Goal: Task Accomplishment & Management: Manage account settings

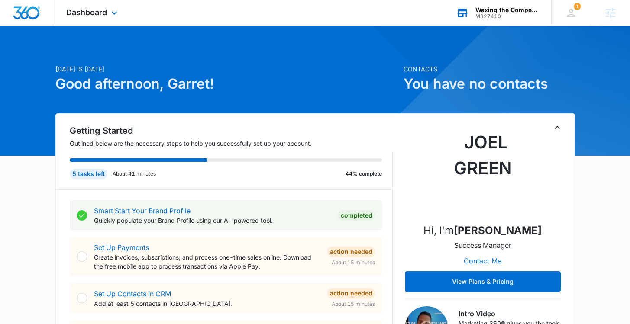
click at [518, 10] on div "Waxing the Competition LLC" at bounding box center [506, 9] width 63 height 7
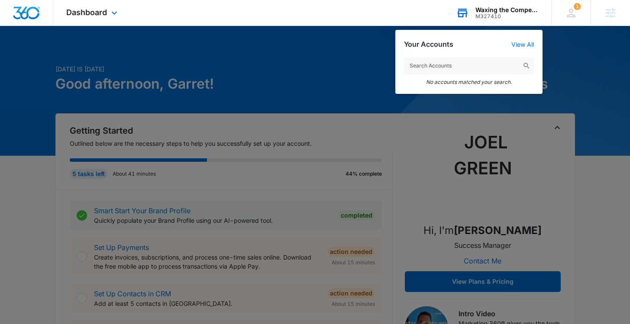
click at [454, 64] on input "text" at bounding box center [469, 65] width 130 height 17
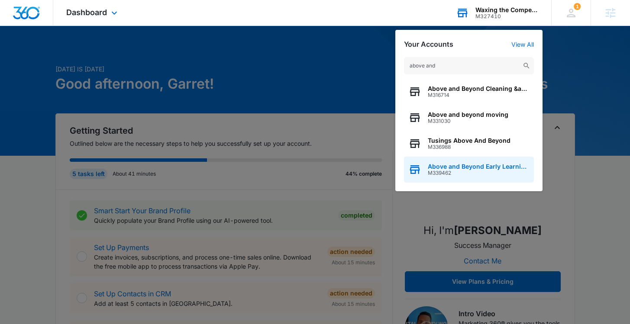
type input "above and"
click at [459, 170] on span "M339462" at bounding box center [478, 173] width 102 height 6
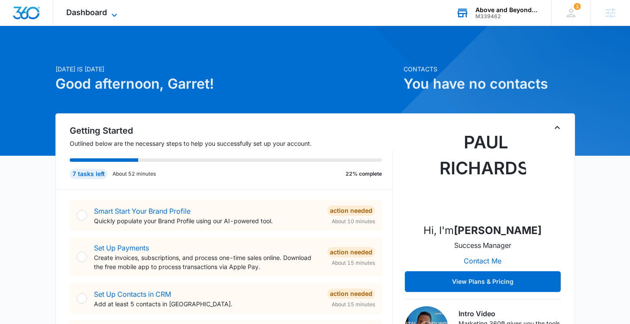
click at [93, 15] on span "Dashboard" at bounding box center [86, 12] width 41 height 9
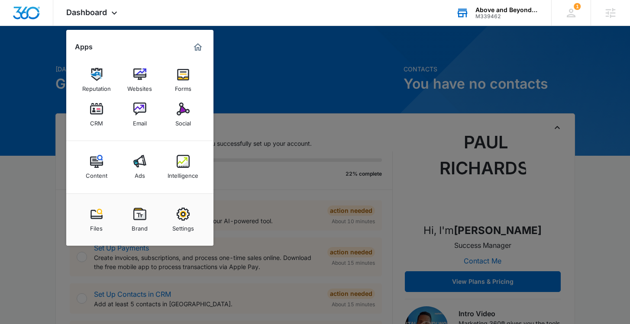
click at [224, 96] on div at bounding box center [315, 162] width 630 height 324
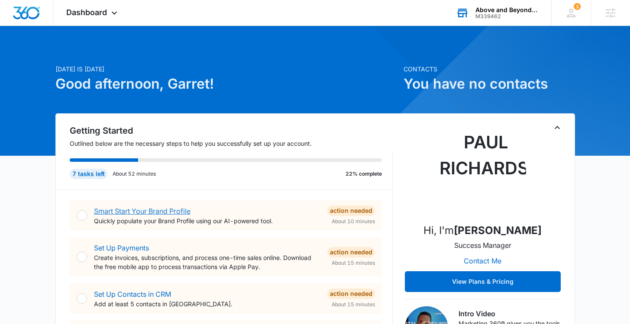
click at [167, 210] on link "Smart Start Your Brand Profile" at bounding box center [142, 211] width 96 height 9
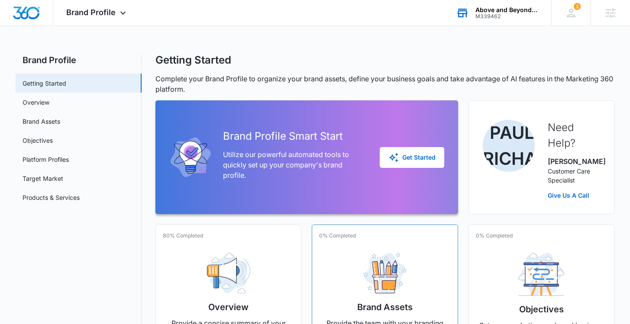
click at [375, 283] on img at bounding box center [384, 273] width 43 height 41
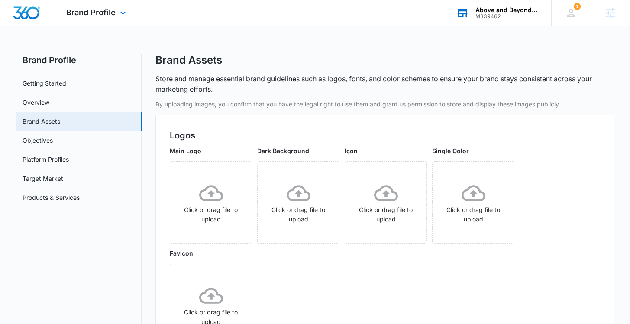
click at [30, 12] on img "Dashboard" at bounding box center [27, 12] width 28 height 13
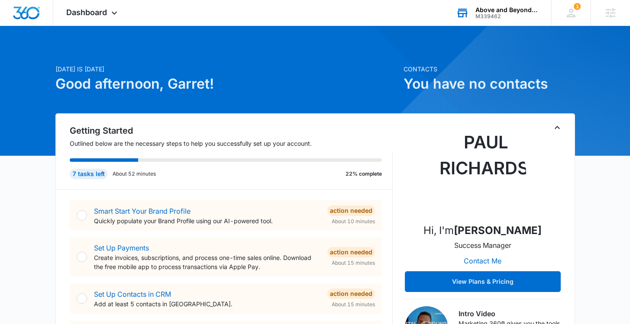
click at [322, 82] on h1 "Good afternoon, Garret!" at bounding box center [226, 84] width 343 height 21
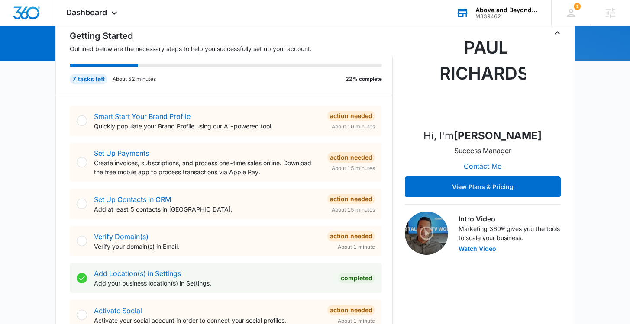
scroll to position [93, 0]
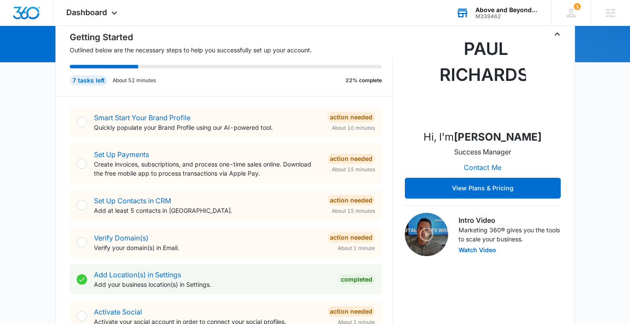
click at [556, 33] on icon "Toggle Collapse" at bounding box center [556, 33] width 5 height 3
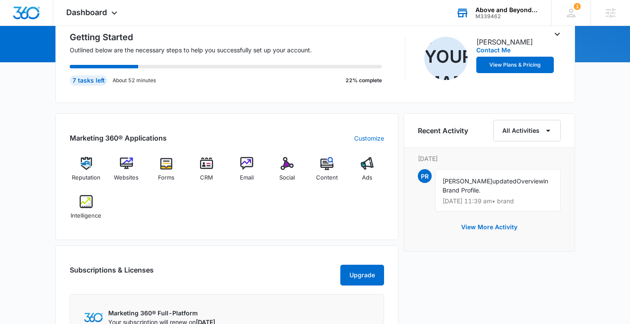
click at [555, 33] on icon "Toggle Collapse" at bounding box center [556, 34] width 5 height 3
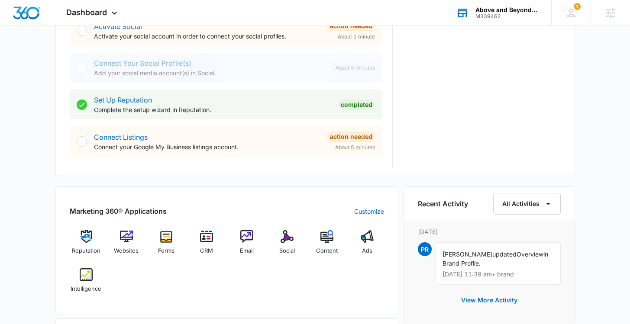
scroll to position [379, 0]
click at [88, 238] on img at bounding box center [86, 236] width 13 height 13
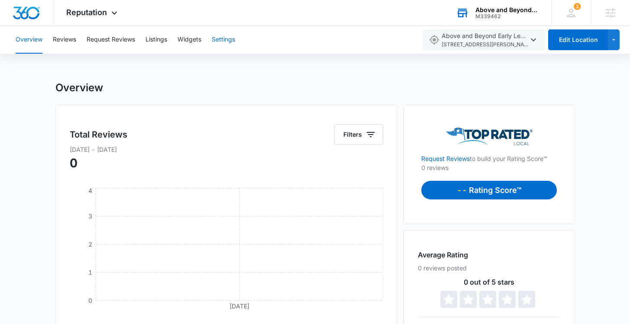
click at [225, 42] on button "Settings" at bounding box center [223, 40] width 23 height 28
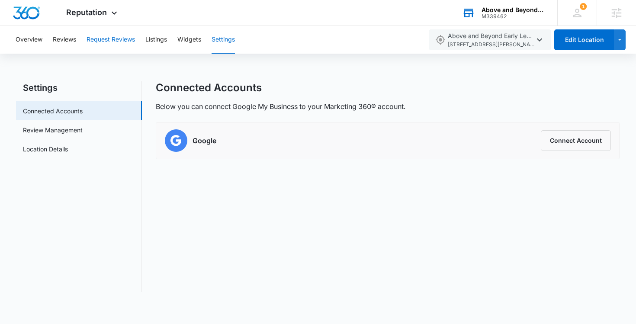
click at [103, 42] on button "Request Reviews" at bounding box center [111, 40] width 48 height 28
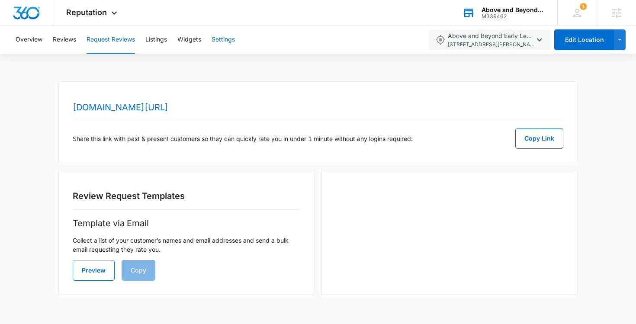
click at [227, 35] on button "Settings" at bounding box center [223, 40] width 23 height 28
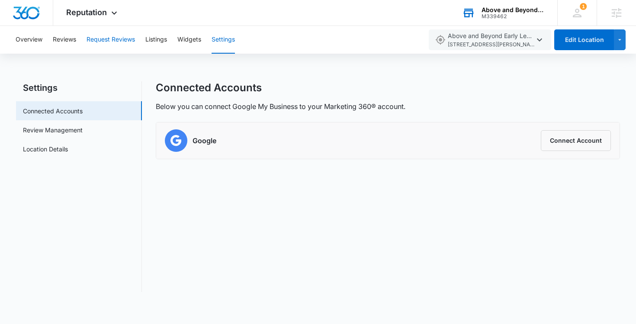
click at [109, 41] on button "Request Reviews" at bounding box center [111, 40] width 48 height 28
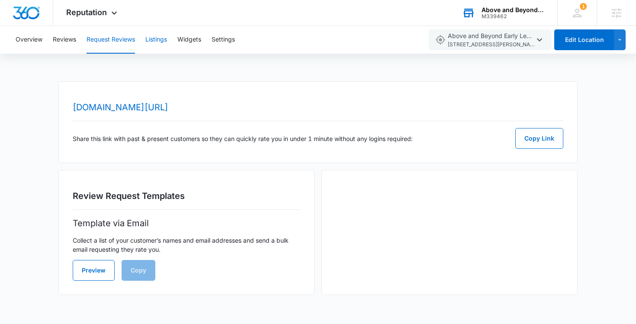
click at [158, 40] on button "Listings" at bounding box center [156, 40] width 22 height 28
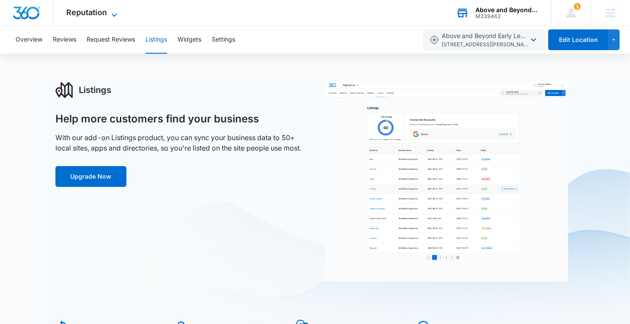
click at [101, 14] on span "Reputation" at bounding box center [86, 12] width 41 height 9
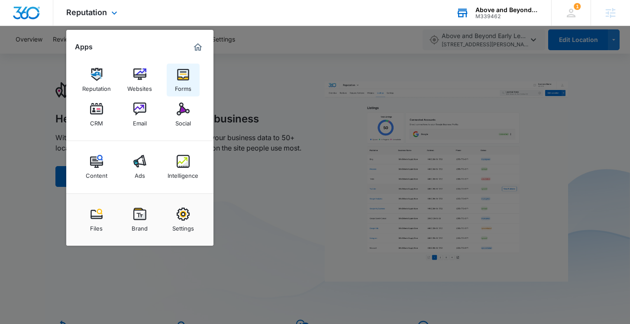
click at [183, 76] on img at bounding box center [183, 74] width 13 height 13
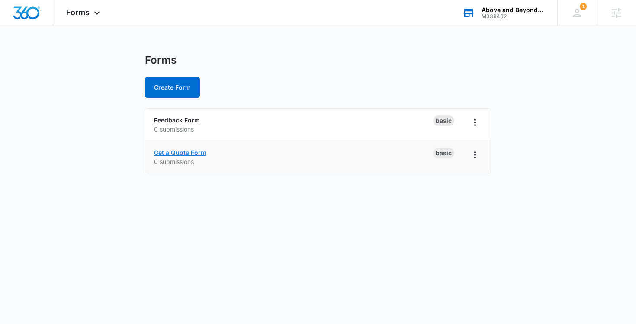
click at [196, 154] on link "Get a Quote Form" at bounding box center [180, 152] width 52 height 7
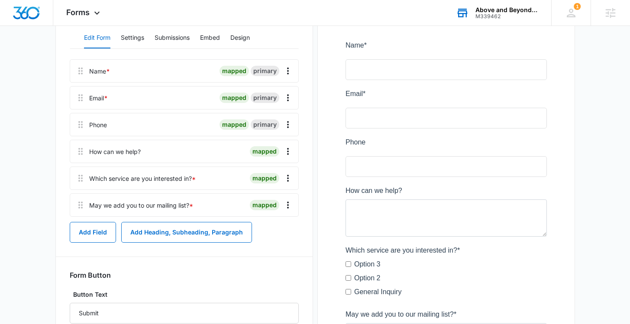
scroll to position [107, 0]
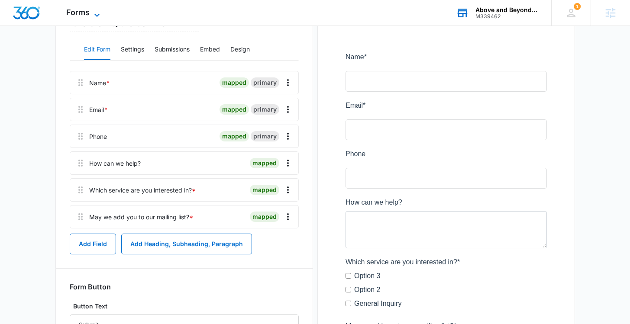
click at [95, 14] on icon at bounding box center [96, 14] width 5 height 3
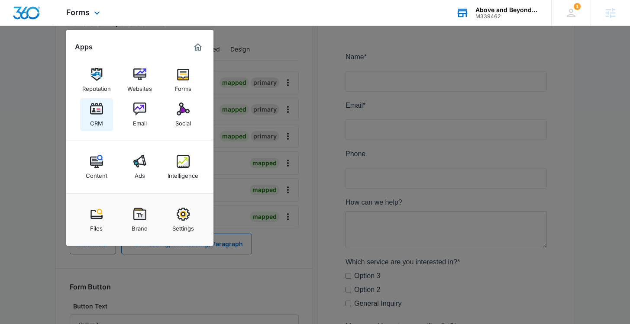
click at [94, 114] on img at bounding box center [96, 109] width 13 height 13
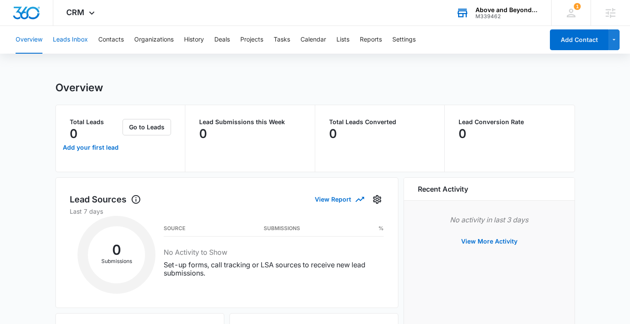
click at [72, 41] on button "Leads Inbox" at bounding box center [70, 40] width 35 height 28
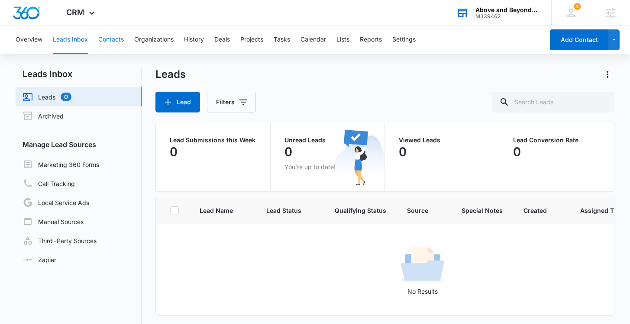
click at [116, 41] on button "Contacts" at bounding box center [111, 40] width 26 height 28
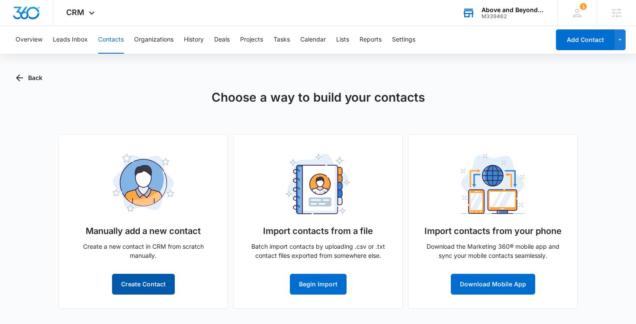
click at [166, 282] on button "Create Contact" at bounding box center [143, 284] width 63 height 21
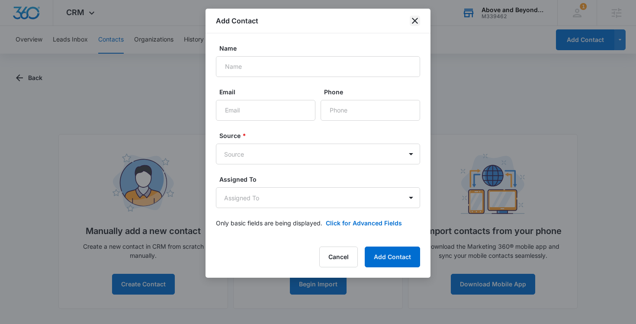
click at [415, 20] on icon "close" at bounding box center [415, 21] width 6 height 6
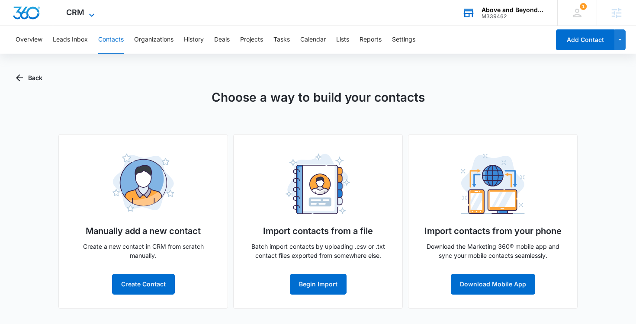
click at [83, 15] on span "CRM" at bounding box center [75, 12] width 18 height 9
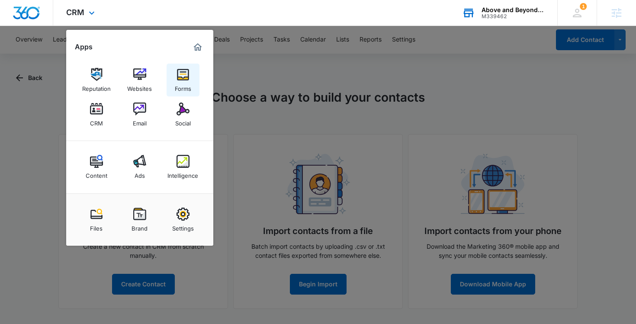
click at [185, 76] on img at bounding box center [183, 74] width 13 height 13
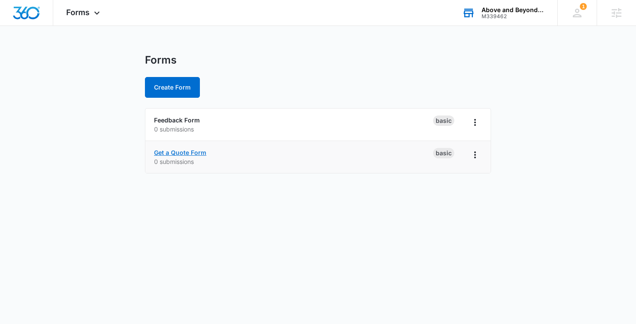
click at [184, 151] on link "Get a Quote Form" at bounding box center [180, 152] width 52 height 7
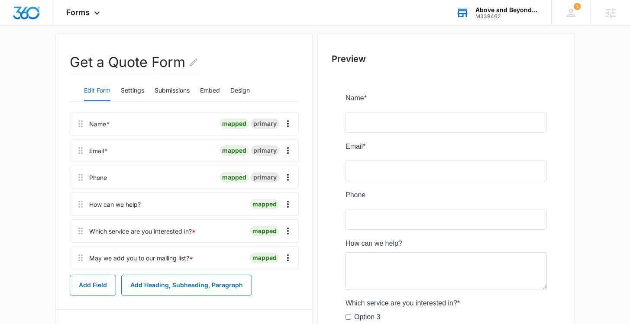
scroll to position [66, 0]
click at [107, 287] on button "Add Field" at bounding box center [93, 285] width 46 height 21
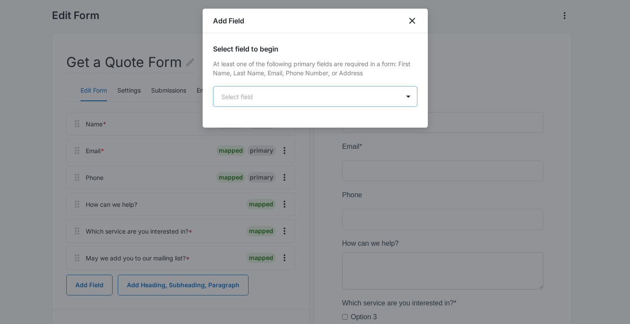
click at [331, 101] on body "Forms Apps Reputation Websites Forms CRM Email Social Content Ads Intelligence …" at bounding box center [315, 209] width 630 height 550
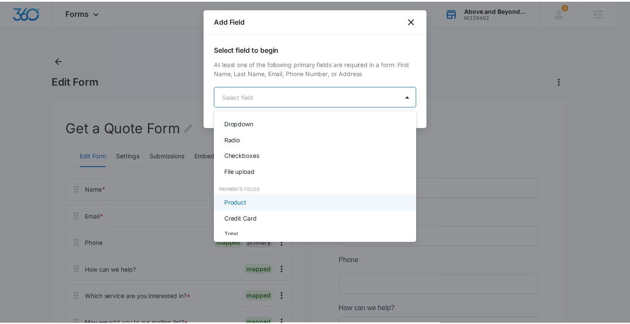
scroll to position [219, 0]
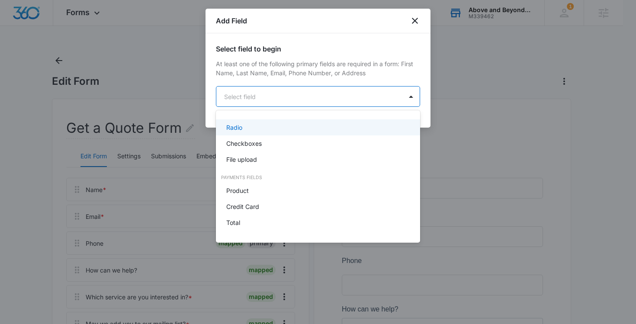
click at [415, 19] on div at bounding box center [318, 162] width 636 height 324
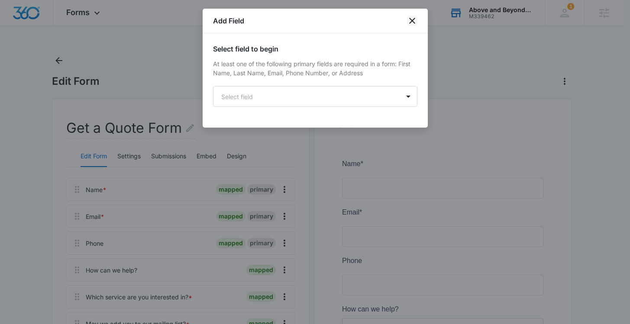
click at [413, 19] on icon "close" at bounding box center [412, 21] width 6 height 6
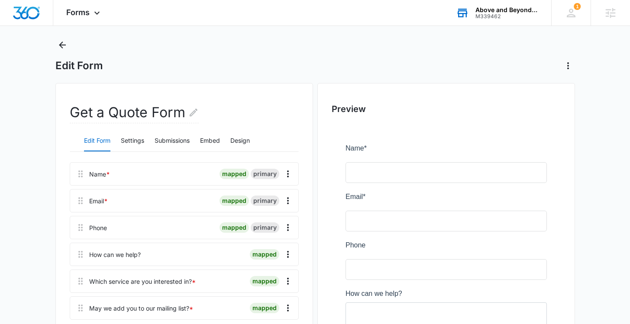
scroll to position [12, 0]
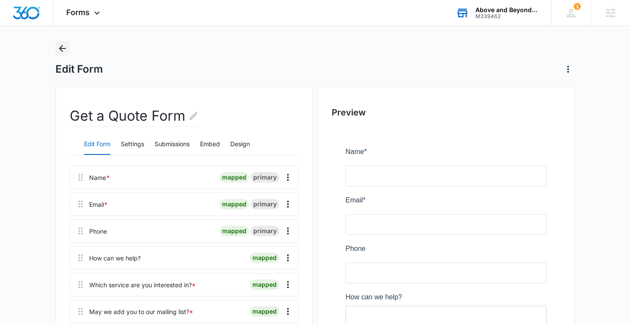
click at [62, 50] on icon "Back" at bounding box center [62, 48] width 7 height 7
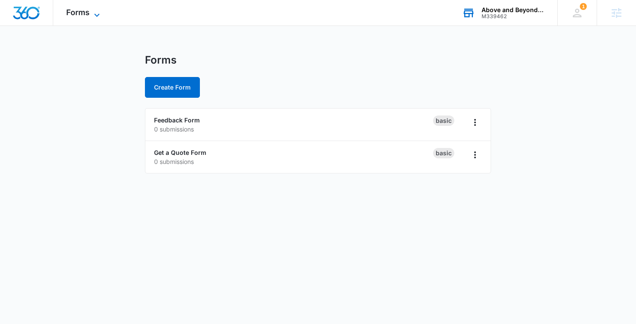
click at [95, 15] on icon at bounding box center [96, 14] width 5 height 3
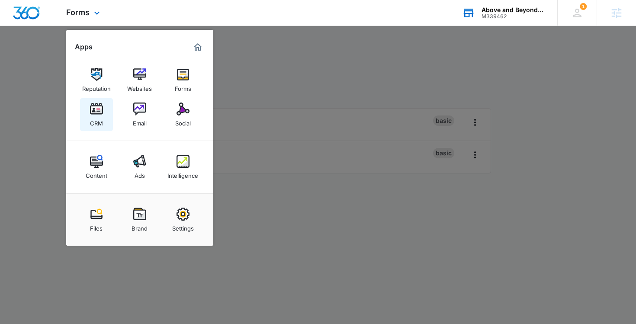
click at [94, 114] on img at bounding box center [96, 109] width 13 height 13
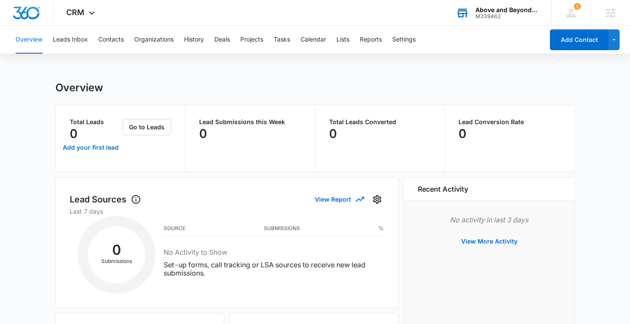
click at [76, 43] on button "Leads Inbox" at bounding box center [70, 40] width 35 height 28
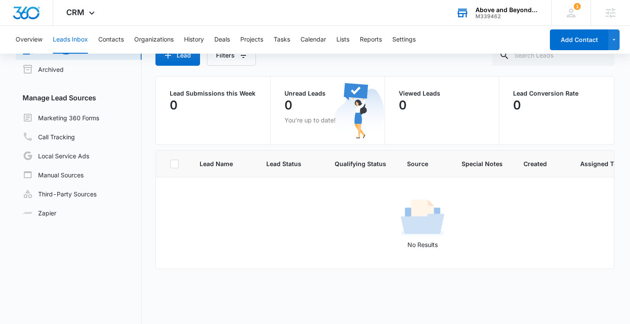
scroll to position [39, 0]
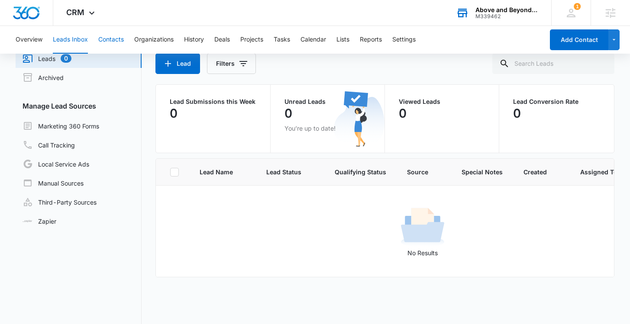
click at [116, 43] on button "Contacts" at bounding box center [111, 40] width 26 height 28
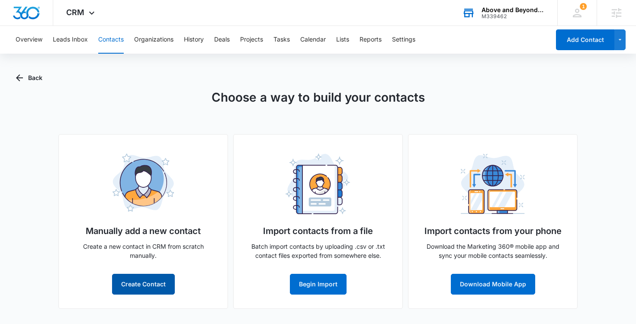
click at [158, 286] on button "Create Contact" at bounding box center [143, 284] width 63 height 21
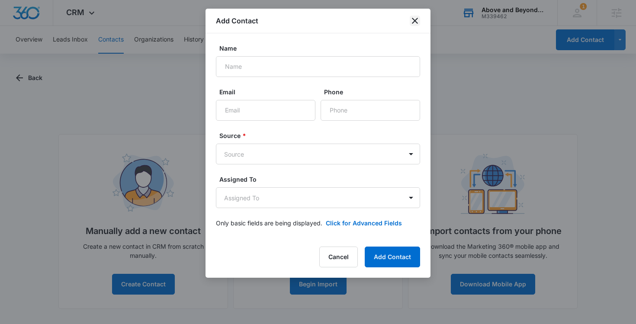
click at [417, 19] on icon "close" at bounding box center [415, 21] width 10 height 10
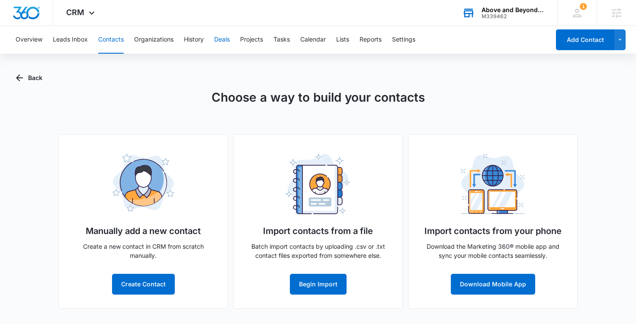
click at [223, 41] on button "Deals" at bounding box center [222, 40] width 16 height 28
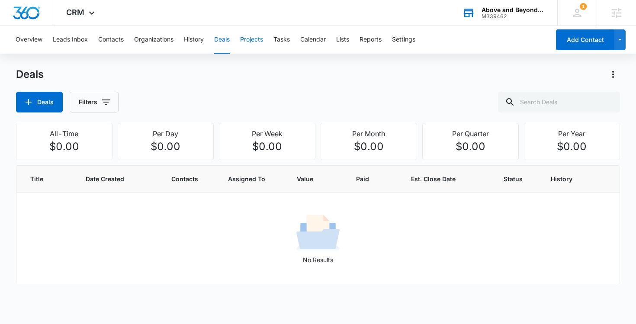
click at [250, 39] on button "Projects" at bounding box center [251, 40] width 23 height 28
click at [216, 41] on button "Deals" at bounding box center [222, 40] width 16 height 28
click at [253, 38] on button "Projects" at bounding box center [251, 40] width 23 height 28
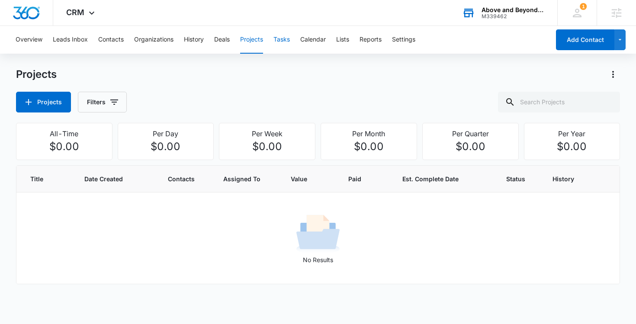
click at [285, 39] on button "Tasks" at bounding box center [281, 40] width 16 height 28
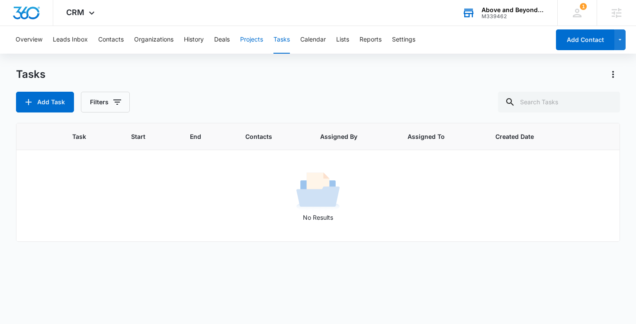
click at [252, 39] on button "Projects" at bounding box center [251, 40] width 23 height 28
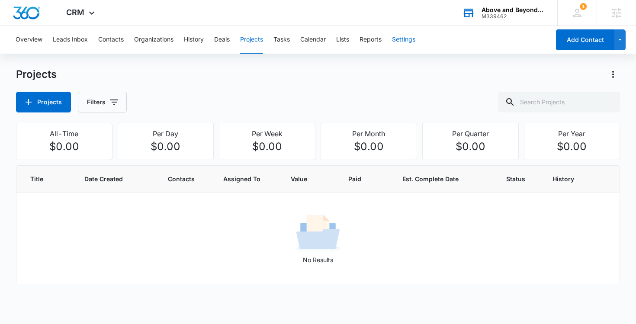
click at [408, 41] on button "Settings" at bounding box center [403, 40] width 23 height 28
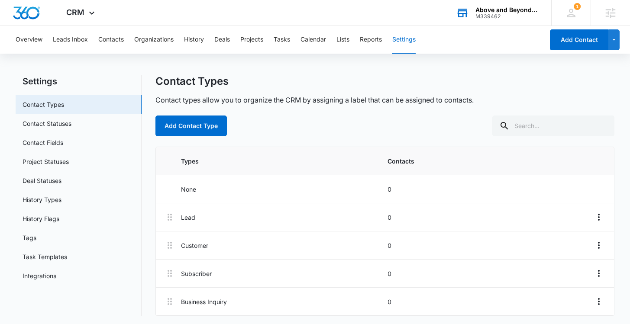
scroll to position [9, 0]
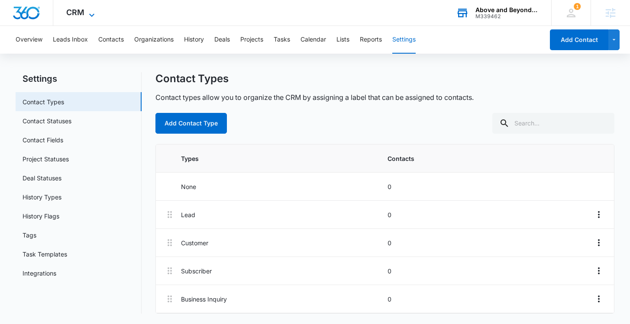
click at [79, 16] on span "CRM" at bounding box center [75, 12] width 18 height 9
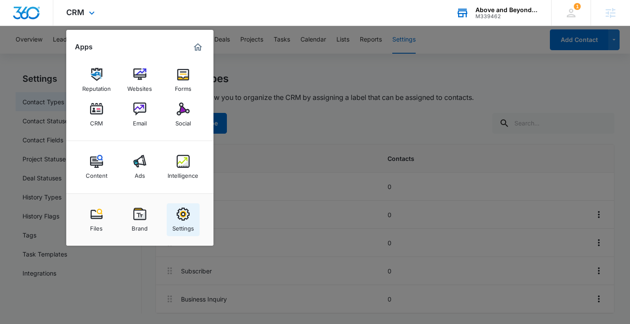
click at [179, 225] on div "Settings" at bounding box center [183, 226] width 22 height 11
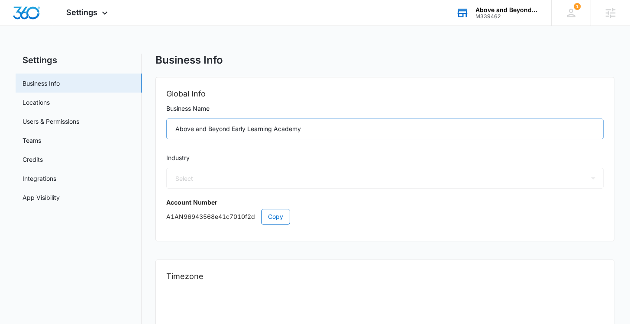
select select "27"
select select "US"
select select "America/Denver"
click at [61, 124] on link "Users & Permissions" at bounding box center [50, 121] width 57 height 9
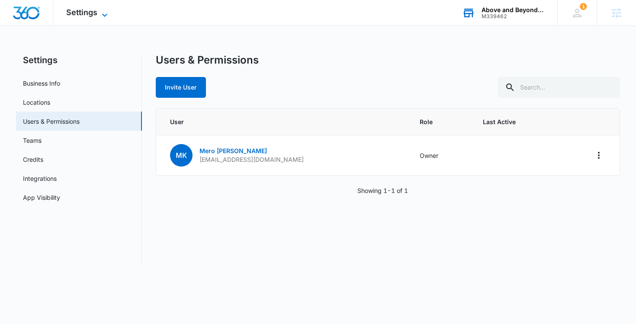
click at [95, 13] on span "Settings" at bounding box center [81, 12] width 31 height 9
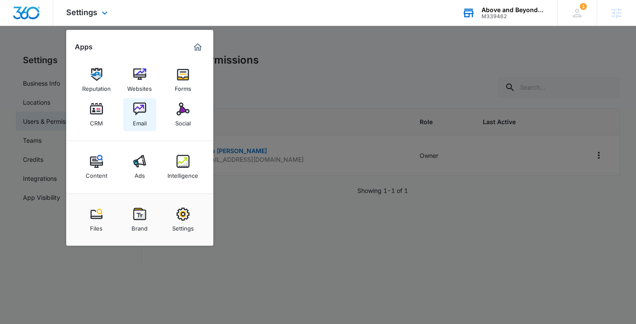
click at [137, 109] on img at bounding box center [139, 109] width 13 height 13
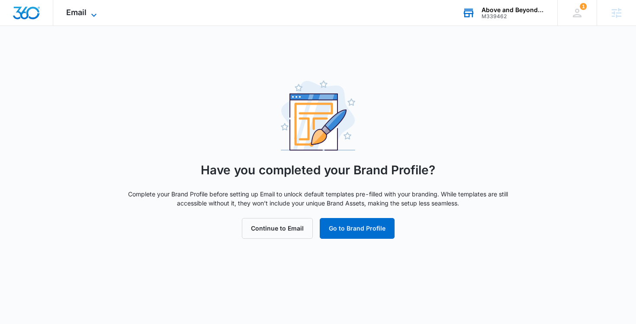
click at [89, 15] on icon at bounding box center [94, 15] width 10 height 10
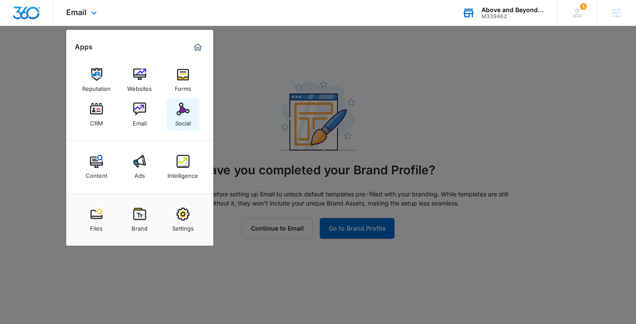
click at [183, 117] on div "Social" at bounding box center [183, 121] width 16 height 11
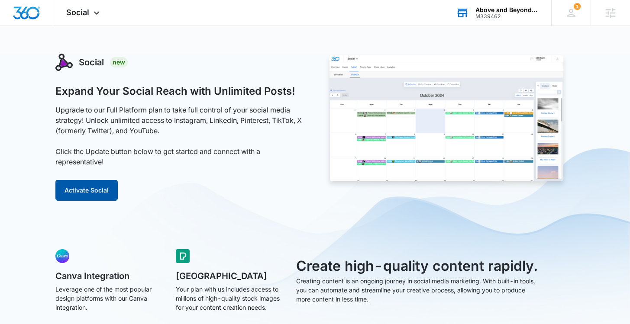
click at [99, 193] on button "Activate Social" at bounding box center [86, 190] width 62 height 21
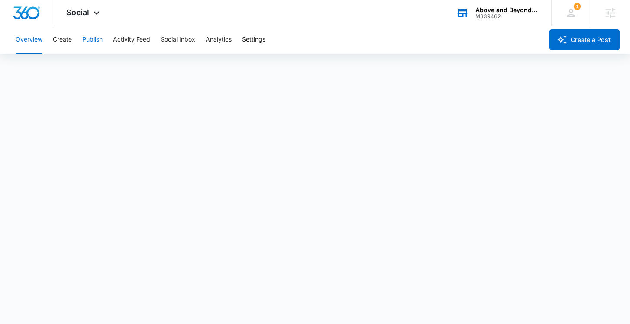
click at [96, 39] on button "Publish" at bounding box center [92, 40] width 20 height 28
click at [180, 40] on button "Social Inbox" at bounding box center [178, 40] width 35 height 28
click at [84, 16] on span "Social" at bounding box center [77, 12] width 23 height 9
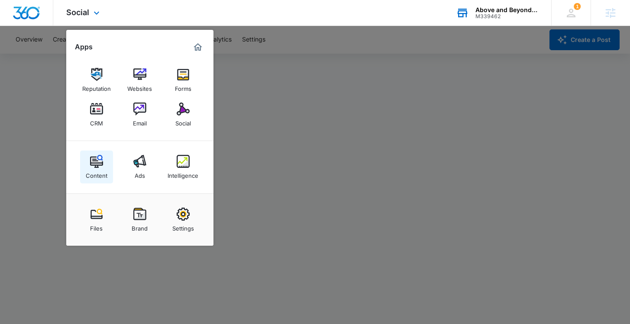
click at [98, 170] on div "Content" at bounding box center [97, 173] width 22 height 11
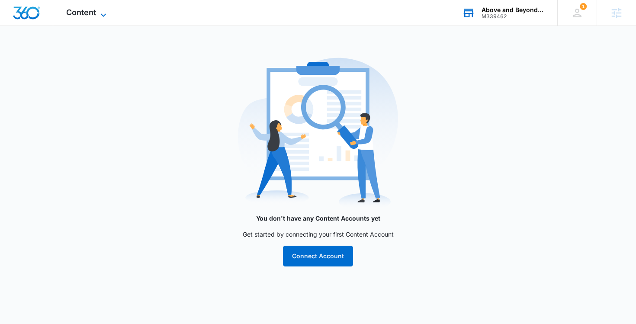
click at [101, 16] on icon at bounding box center [103, 15] width 10 height 10
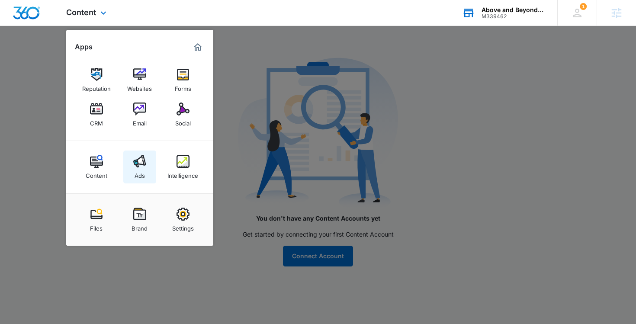
click at [138, 174] on div "Ads" at bounding box center [140, 173] width 10 height 11
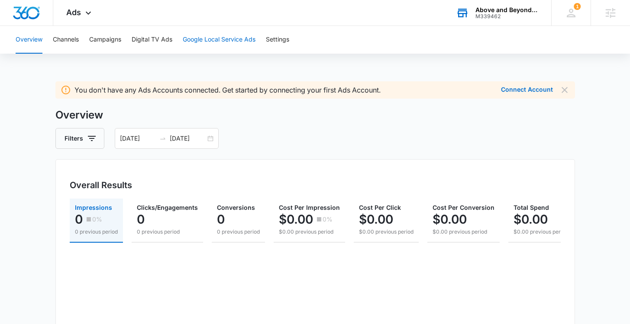
click at [223, 44] on button "Google Local Service Ads" at bounding box center [219, 40] width 73 height 28
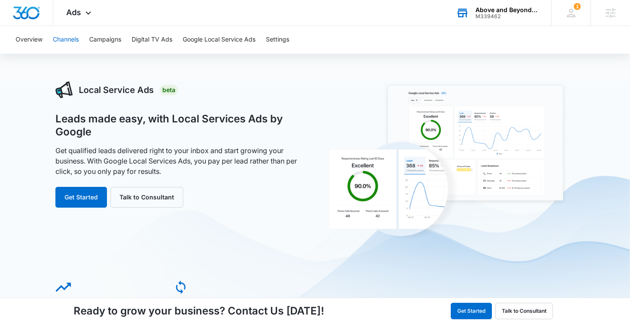
click at [69, 42] on button "Channels" at bounding box center [66, 40] width 26 height 28
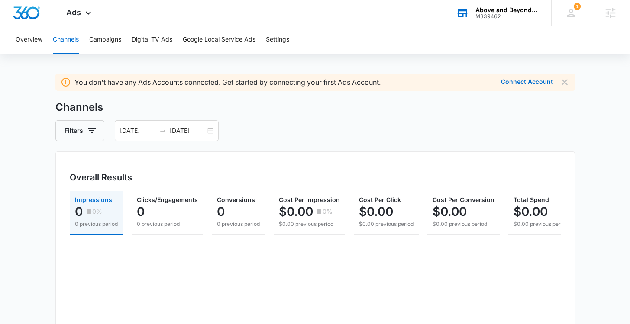
scroll to position [21, 0]
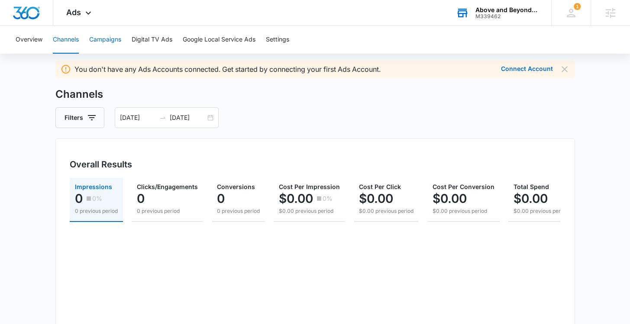
click at [111, 40] on button "Campaigns" at bounding box center [105, 40] width 32 height 28
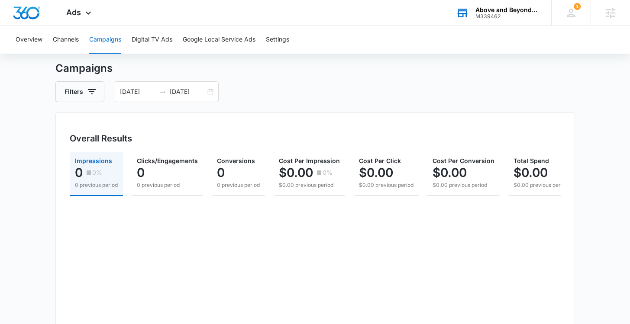
scroll to position [45, 0]
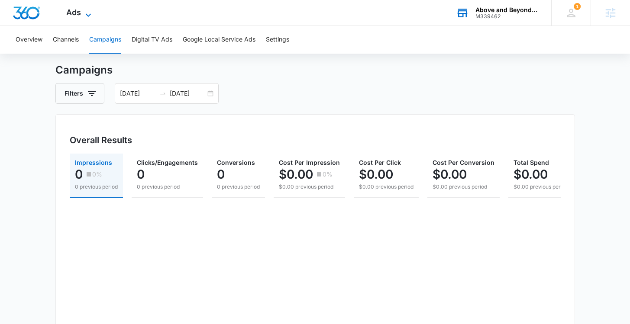
click at [85, 15] on icon at bounding box center [88, 15] width 10 height 10
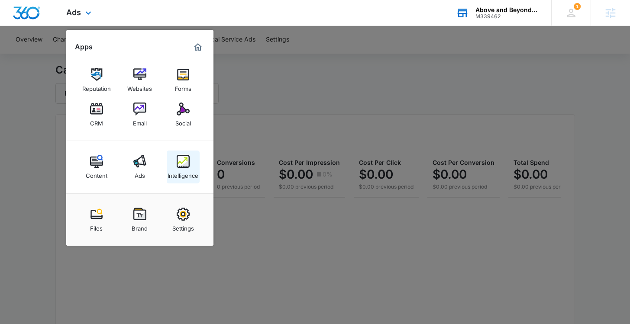
click at [184, 169] on div "Intelligence" at bounding box center [182, 173] width 31 height 11
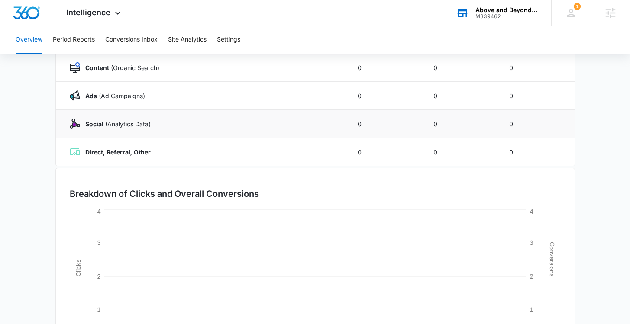
scroll to position [91, 0]
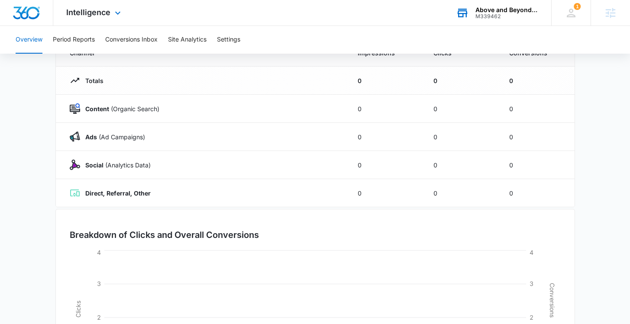
click at [111, 13] on div "Intelligence Apps Reputation Websites Forms CRM Email Social Content Ads Intell…" at bounding box center [94, 13] width 83 height 26
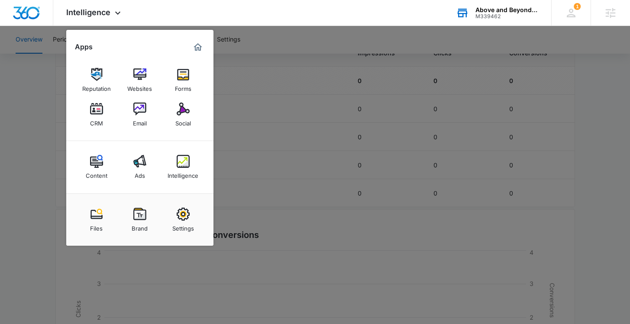
click at [135, 218] on img at bounding box center [139, 214] width 13 height 13
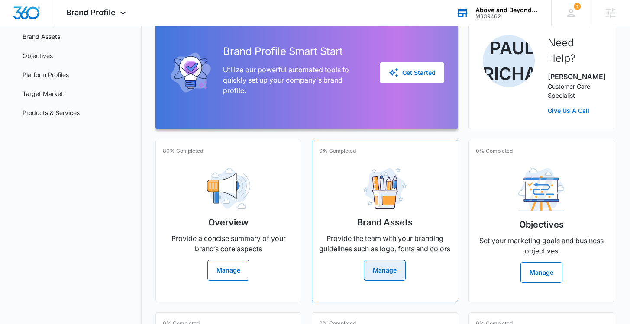
scroll to position [85, 0]
click at [390, 280] on button "Manage" at bounding box center [384, 270] width 42 height 21
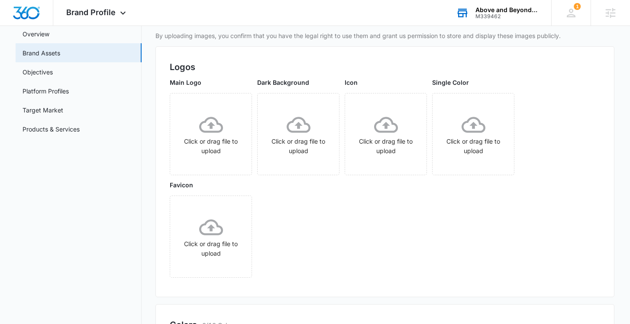
scroll to position [15, 0]
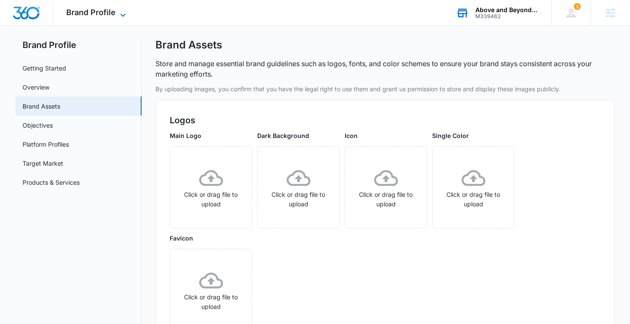
click at [114, 12] on span "Brand Profile" at bounding box center [90, 12] width 49 height 9
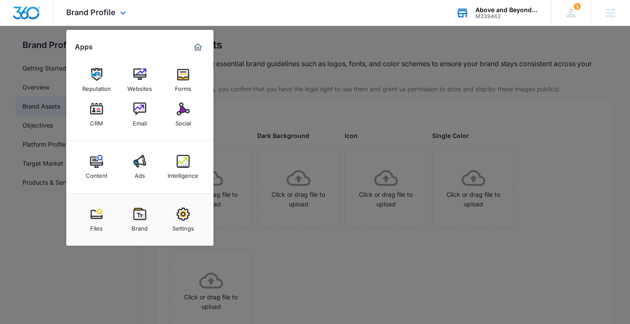
click at [196, 46] on img "Marketing 360® Dashboard" at bounding box center [198, 47] width 10 height 10
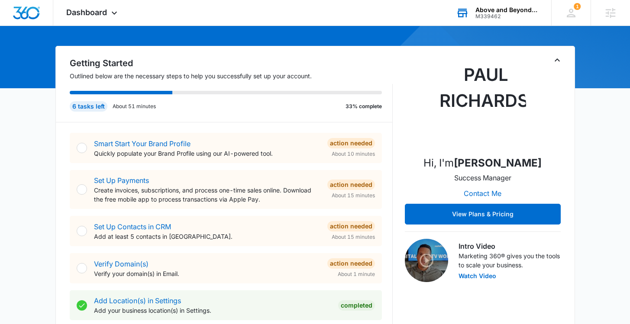
scroll to position [64, 0]
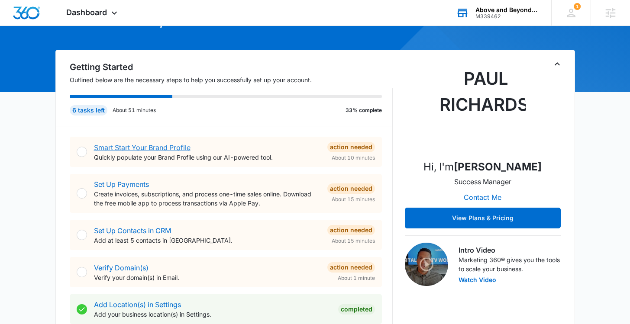
click at [155, 148] on link "Smart Start Your Brand Profile" at bounding box center [142, 147] width 96 height 9
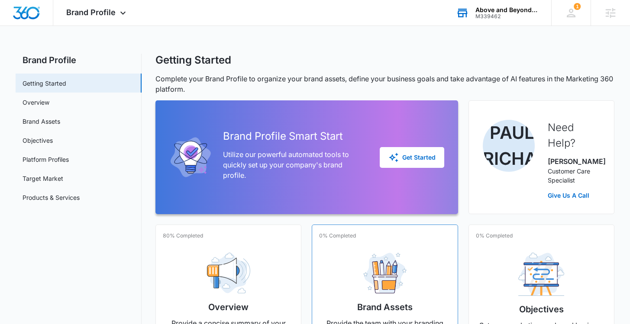
click at [358, 275] on div "Brand Assets Provide the team with your branding guidelines such as logo, fonts…" at bounding box center [384, 306] width 131 height 120
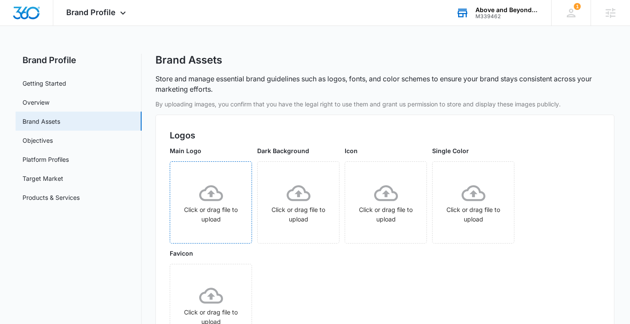
click at [214, 206] on div "Click or drag file to upload" at bounding box center [210, 202] width 81 height 43
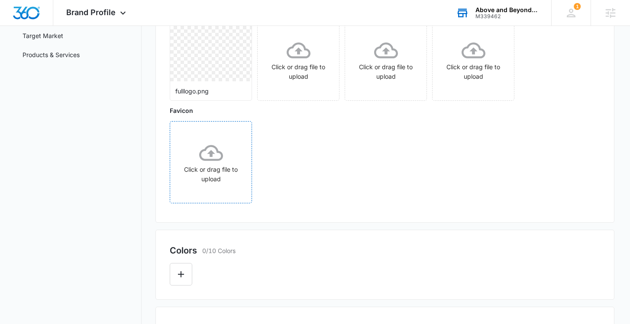
scroll to position [138, 0]
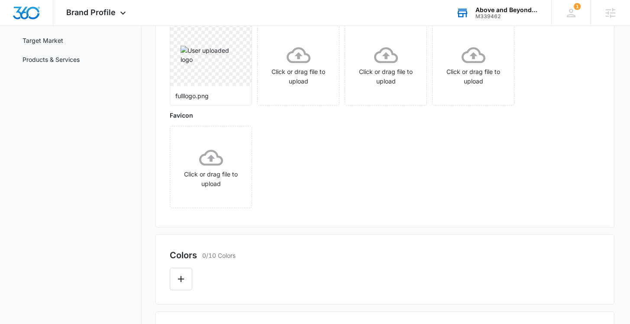
click at [335, 164] on div "Main Logo fulllogo.png Dark Background Click or drag file to upload Icon Click …" at bounding box center [385, 110] width 430 height 205
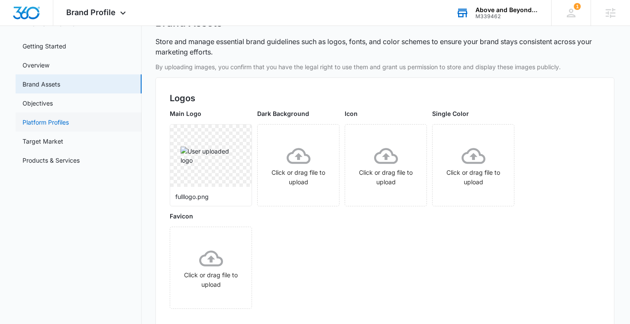
scroll to position [0, 0]
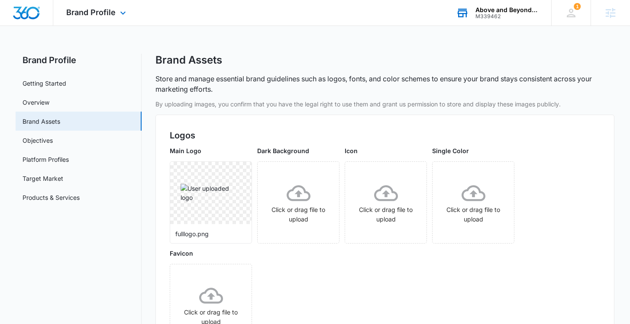
click at [97, 18] on div "Brand Profile Apps Reputation Websites Forms CRM Email Social Content Ads Intel…" at bounding box center [97, 13] width 88 height 26
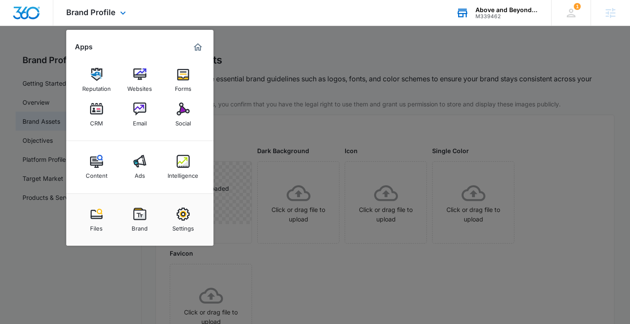
click at [198, 47] on img "Marketing 360® Dashboard" at bounding box center [198, 47] width 10 height 10
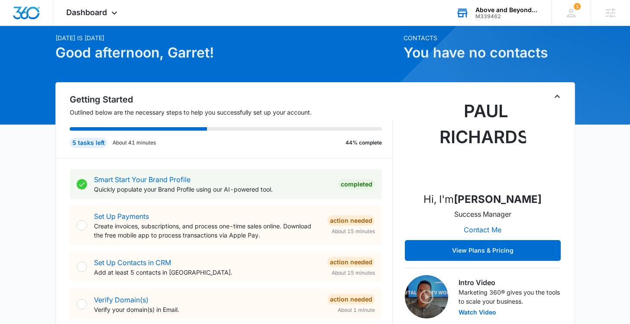
scroll to position [31, 0]
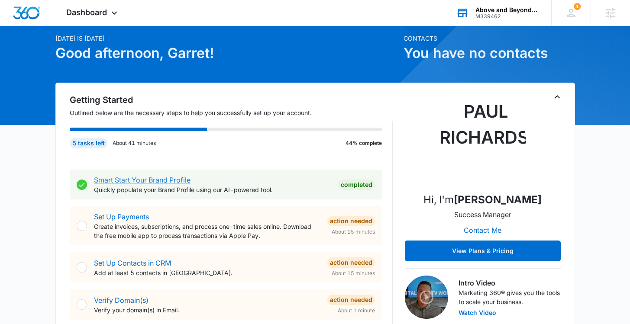
click at [160, 180] on link "Smart Start Your Brand Profile" at bounding box center [142, 180] width 96 height 9
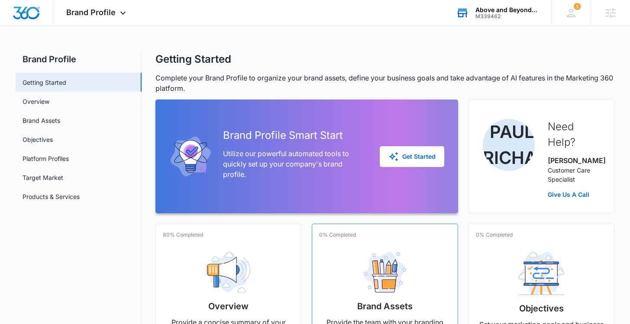
scroll to position [80, 0]
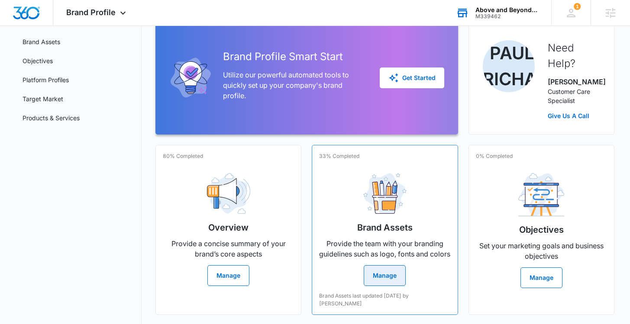
click at [393, 286] on button "Manage" at bounding box center [384, 275] width 42 height 21
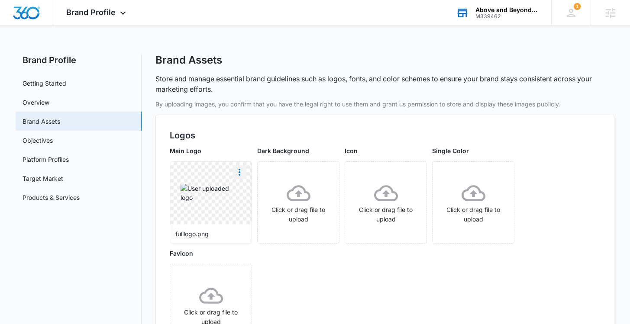
click at [239, 175] on icon "More" at bounding box center [239, 172] width 2 height 7
click at [253, 213] on button "Delete" at bounding box center [262, 209] width 59 height 13
click at [214, 199] on icon at bounding box center [211, 193] width 24 height 16
click at [217, 197] on icon at bounding box center [211, 193] width 24 height 24
click at [241, 171] on icon "More" at bounding box center [239, 172] width 10 height 10
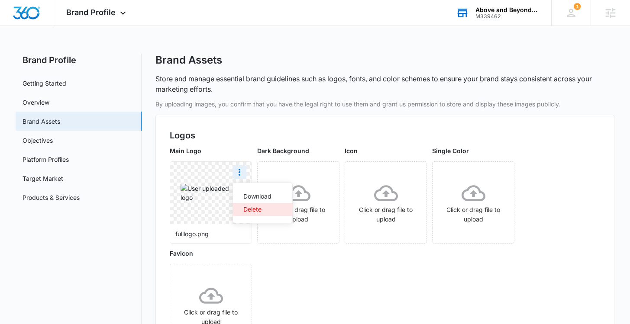
click at [252, 212] on div "Delete" at bounding box center [257, 209] width 28 height 6
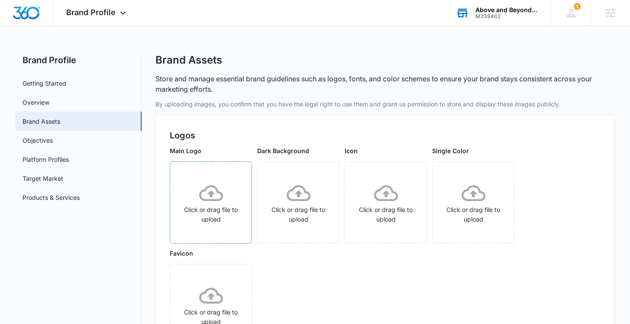
click at [210, 194] on icon at bounding box center [211, 193] width 24 height 16
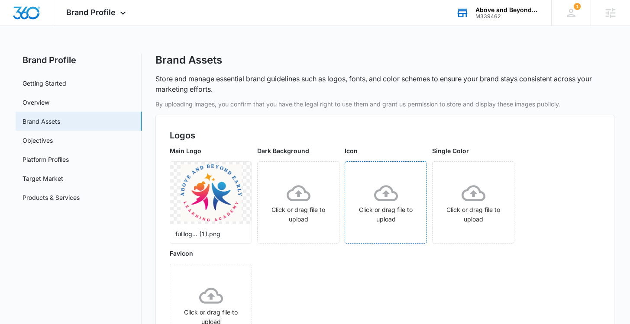
click at [383, 197] on icon at bounding box center [386, 193] width 24 height 24
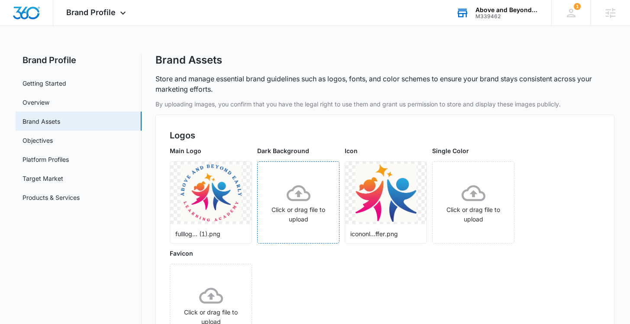
click at [299, 198] on icon at bounding box center [298, 193] width 24 height 24
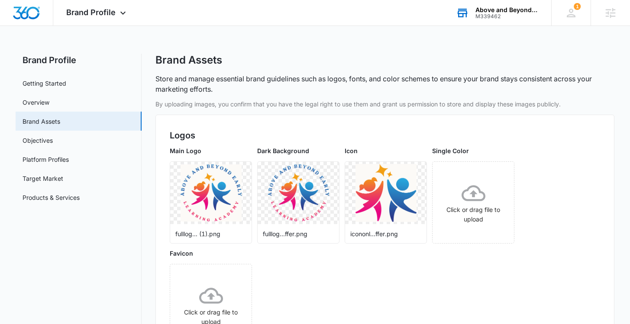
click at [394, 282] on div "Main Logo fulllog... (1).png Dark Background fulllog...ffer.png Icon icononl...…" at bounding box center [385, 248] width 430 height 205
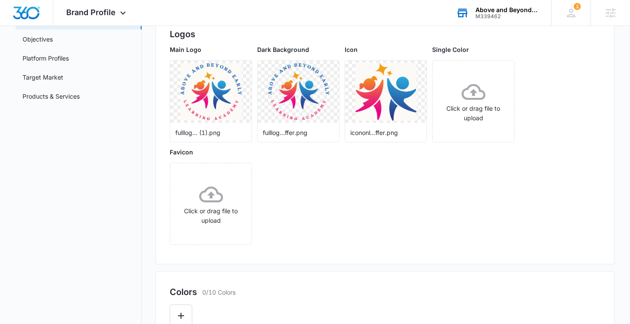
scroll to position [95, 0]
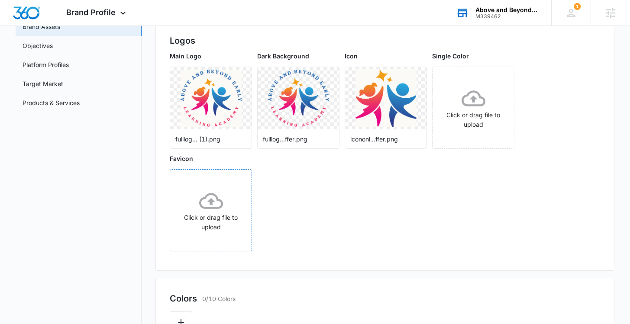
click at [202, 201] on icon at bounding box center [211, 201] width 24 height 24
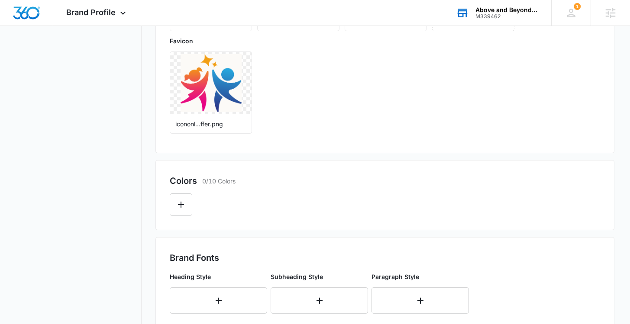
scroll to position [0, 0]
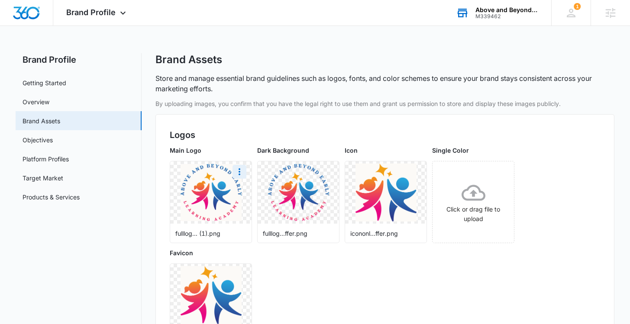
click at [225, 189] on img at bounding box center [210, 192] width 61 height 57
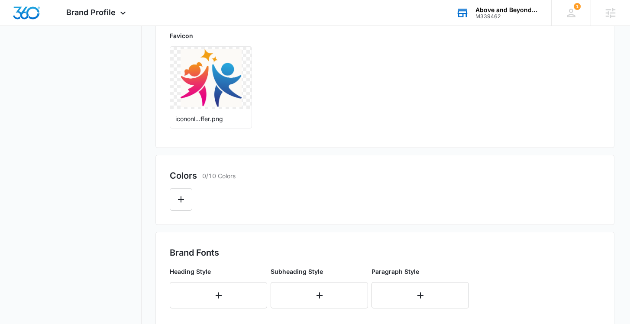
scroll to position [212, 0]
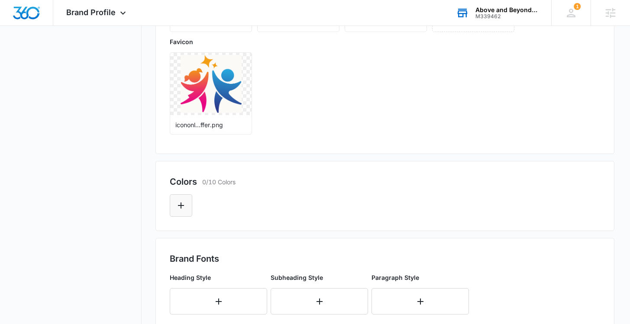
click at [179, 206] on icon "Edit Color" at bounding box center [181, 205] width 10 height 10
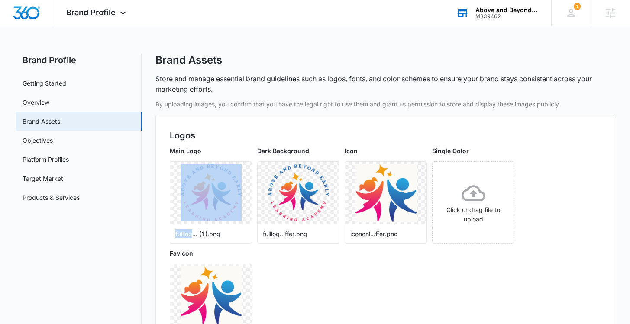
click at [179, 206] on div at bounding box center [210, 193] width 81 height 62
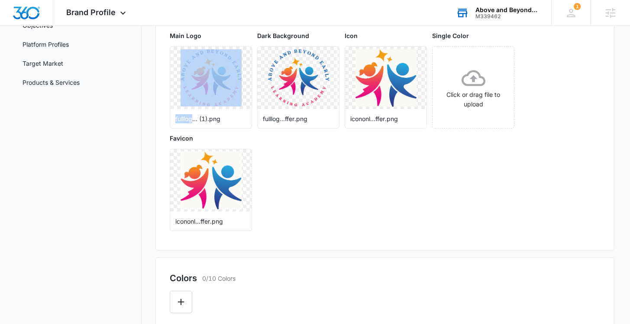
scroll to position [278, 0]
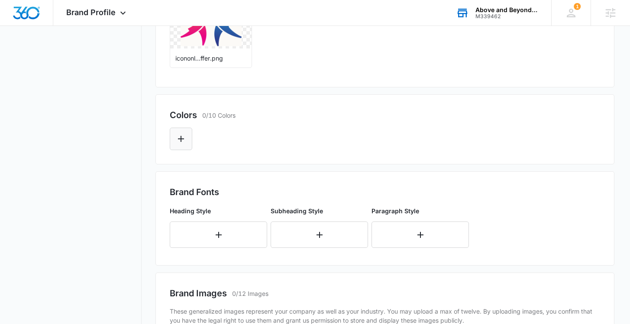
click at [186, 146] on button "Edit Color" at bounding box center [181, 139] width 22 height 22
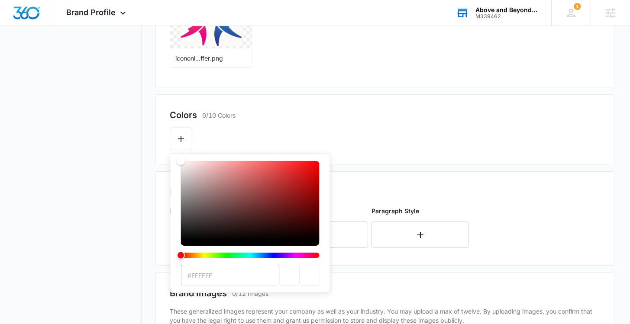
click at [215, 276] on input "#FFFFFF" at bounding box center [230, 275] width 99 height 21
type input "#E91E72"
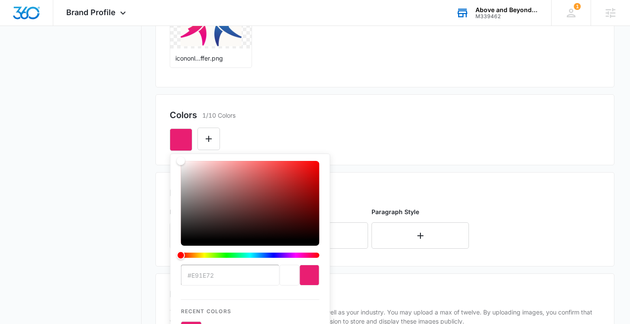
click at [365, 129] on div "#E91E72 Recent Colors Brand Colors" at bounding box center [385, 136] width 430 height 29
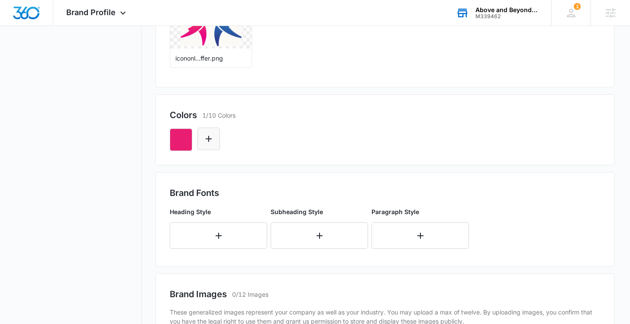
click at [206, 139] on icon "Edit Color" at bounding box center [208, 139] width 10 height 10
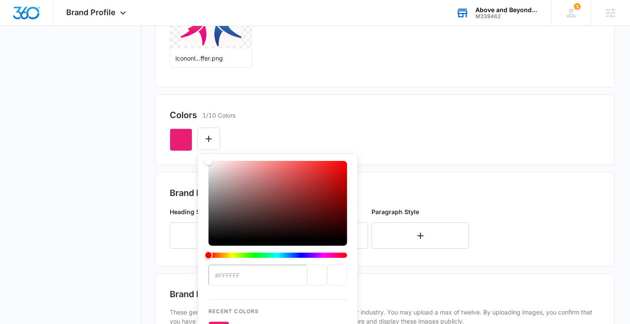
click at [263, 277] on input "#FFFFFF" at bounding box center [258, 275] width 99 height 21
paste input "2963AB"
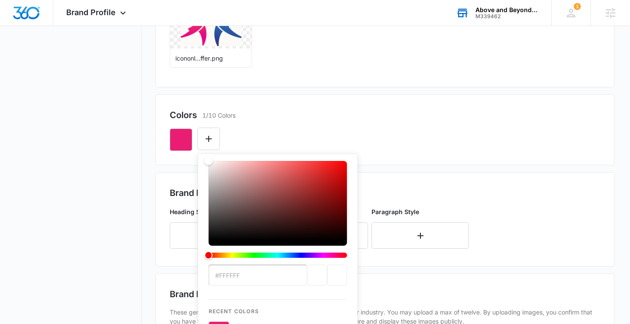
type input "#2963AB"
click at [335, 125] on div "#2963AB Recent Colors Brand Colors" at bounding box center [385, 136] width 430 height 29
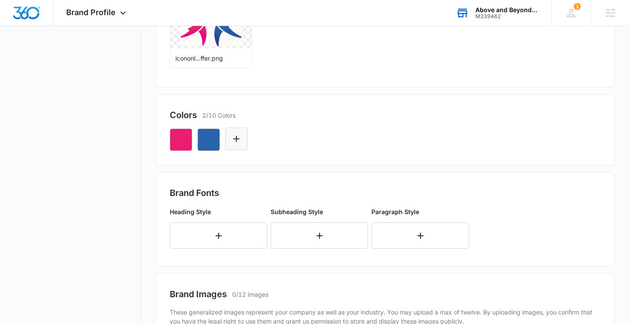
click at [239, 139] on icon "Edit Color" at bounding box center [236, 139] width 10 height 10
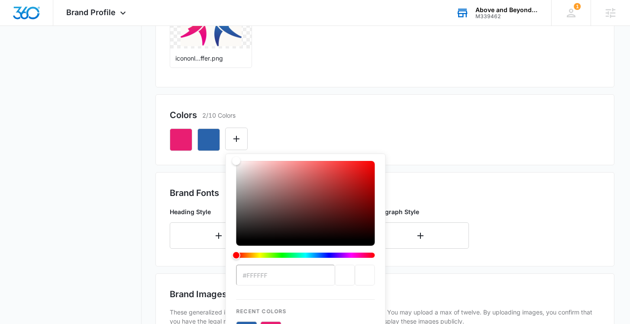
click at [271, 276] on input "#FFFFFF" at bounding box center [285, 275] width 99 height 21
paste input "29F15"
type input "#F29F15"
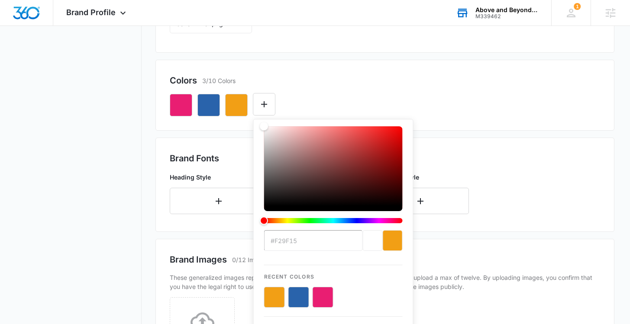
scroll to position [350, 0]
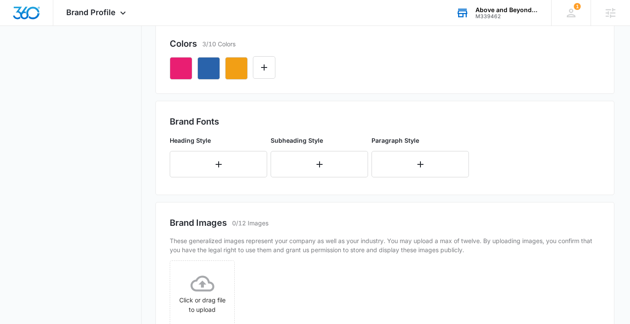
click at [116, 146] on nav "Brand Profile Getting Started Overview Brand Assets Objectives Platform Profile…" at bounding box center [79, 68] width 126 height 729
click at [263, 68] on icon "Edit Color" at bounding box center [264, 67] width 10 height 10
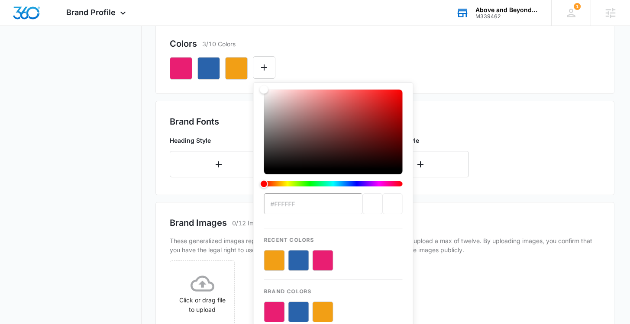
click at [293, 204] on input "#FFFFFF" at bounding box center [313, 203] width 99 height 21
click at [293, 203] on input "#FFFFFF" at bounding box center [313, 203] width 99 height 21
type input "#FCFAF7"
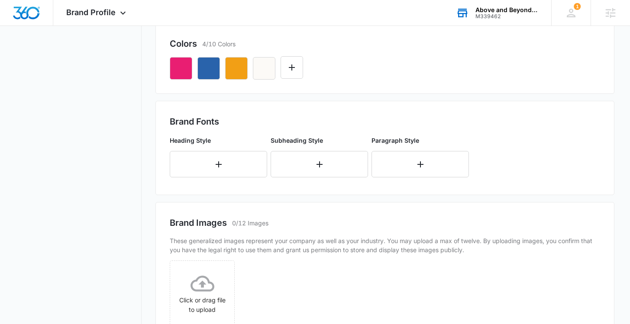
click at [354, 62] on div at bounding box center [385, 64] width 430 height 29
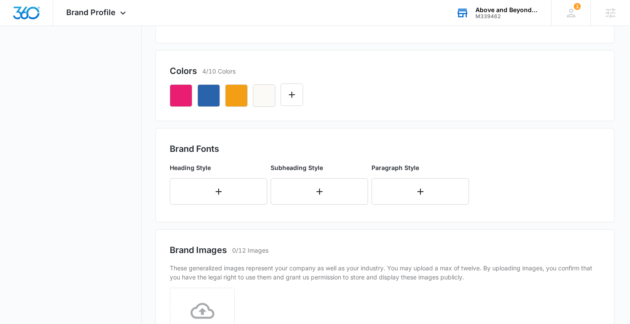
scroll to position [322, 0]
click at [297, 98] on button "Edit Color" at bounding box center [291, 95] width 22 height 22
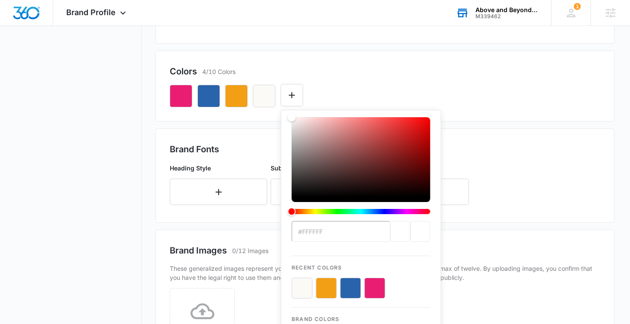
click at [331, 233] on input "#FFFFFF" at bounding box center [341, 231] width 99 height 21
click at [330, 233] on input "#FFFFFF" at bounding box center [341, 231] width 99 height 21
paste input "27A5DC"
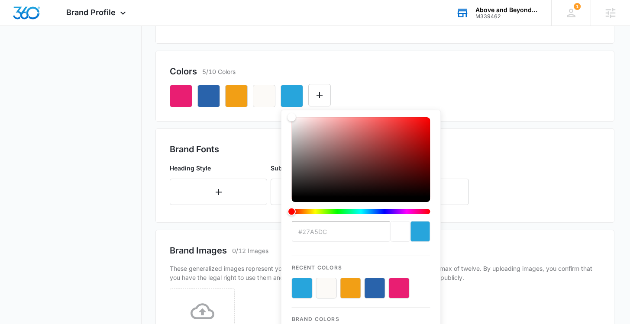
type input "#27A5DC"
click at [315, 93] on icon "Edit Color" at bounding box center [319, 95] width 10 height 10
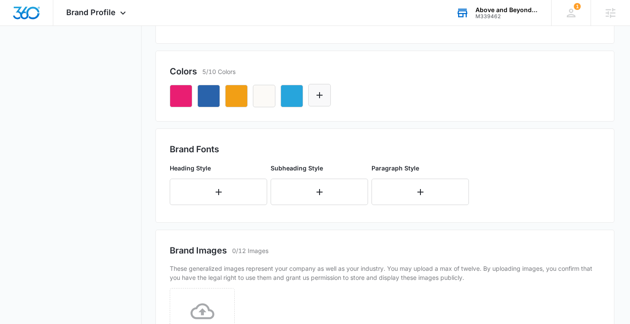
click at [321, 98] on icon "Edit Color" at bounding box center [319, 95] width 10 height 10
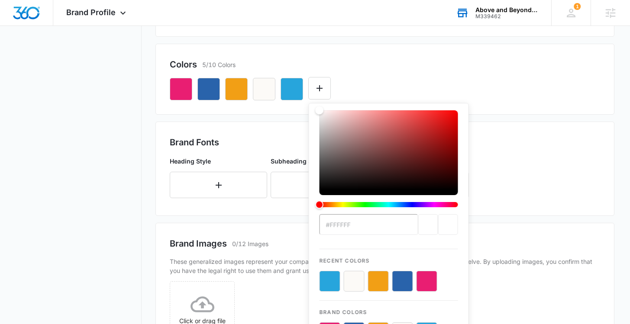
scroll to position [337, 0]
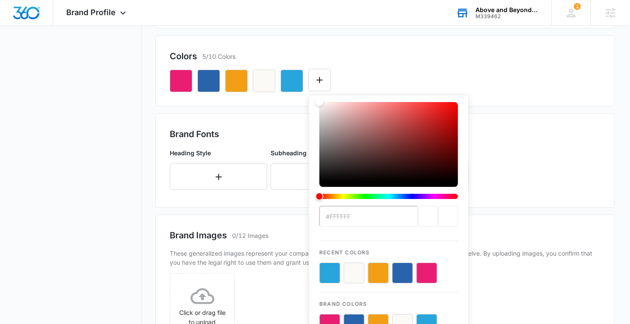
click at [374, 220] on input "#FFFFFF" at bounding box center [368, 216] width 99 height 21
paste input "color-picker-input"
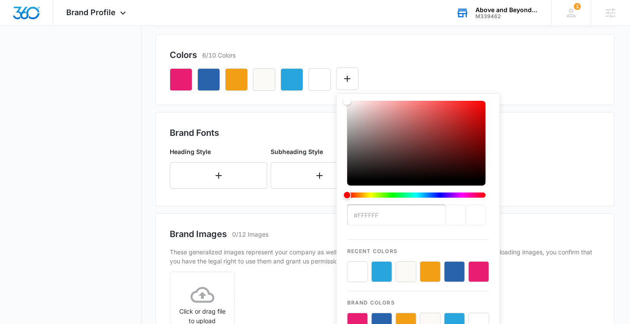
scroll to position [339, 0]
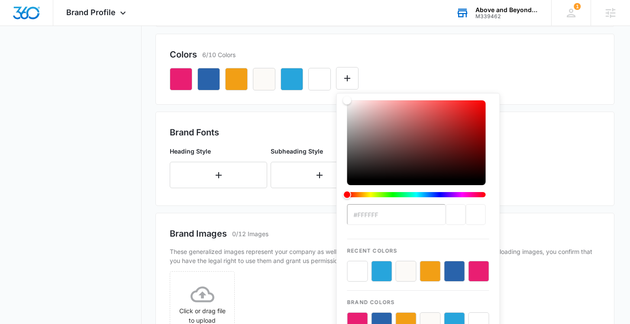
drag, startPoint x: 379, startPoint y: 215, endPoint x: 343, endPoint y: 215, distance: 36.8
click at [343, 215] on div "#FFFFFF Recent Colors Brand Colors" at bounding box center [418, 216] width 164 height 247
click at [382, 216] on input "#FFFFFF" at bounding box center [396, 214] width 99 height 21
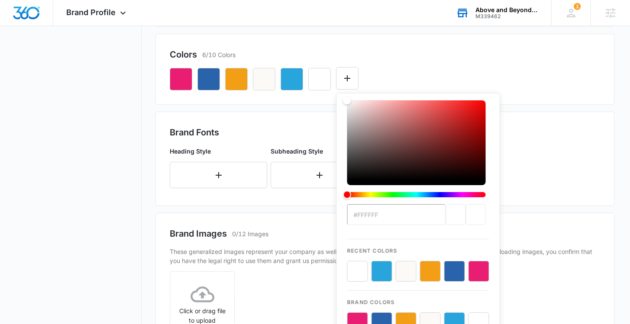
click at [381, 215] on input "#FFFFFF" at bounding box center [396, 214] width 99 height 21
paste input "28C20"
type input "#F28C20"
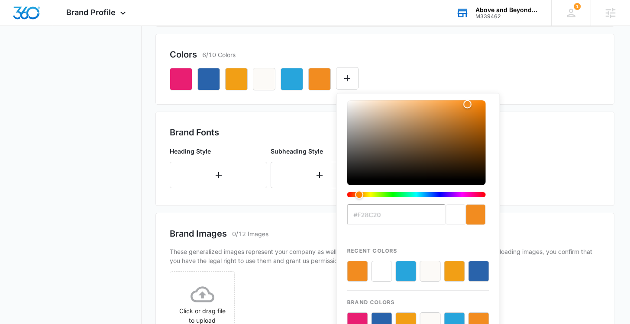
click at [518, 75] on div "#F28C20 Recent Colors Brand Colors" at bounding box center [385, 75] width 430 height 29
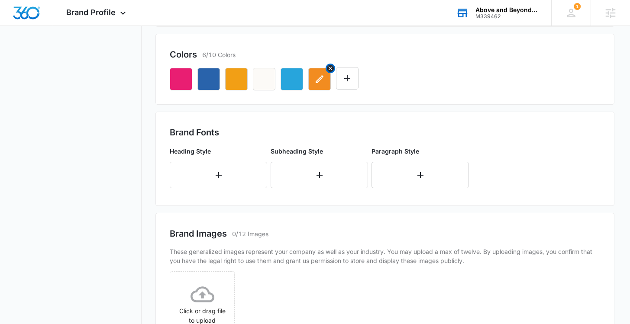
click at [331, 68] on icon "Remove" at bounding box center [330, 68] width 7 height 7
click at [201, 174] on button "button" at bounding box center [218, 175] width 97 height 26
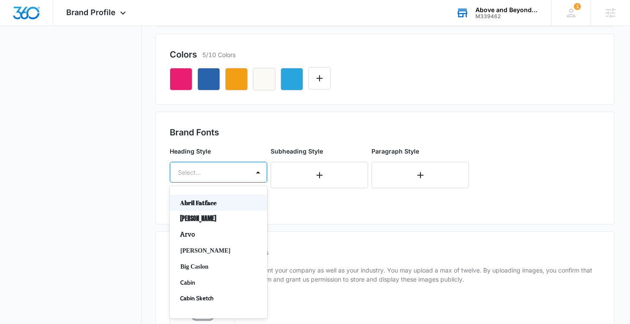
click at [239, 174] on div "Select..." at bounding box center [209, 172] width 79 height 19
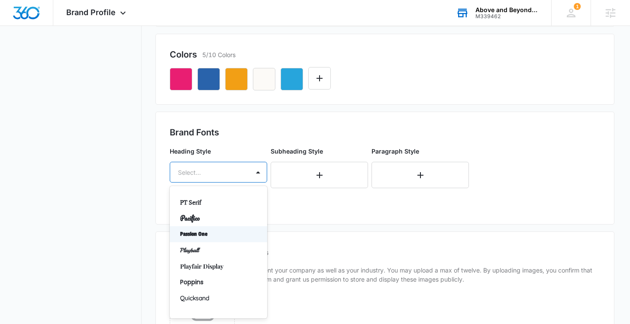
scroll to position [495, 0]
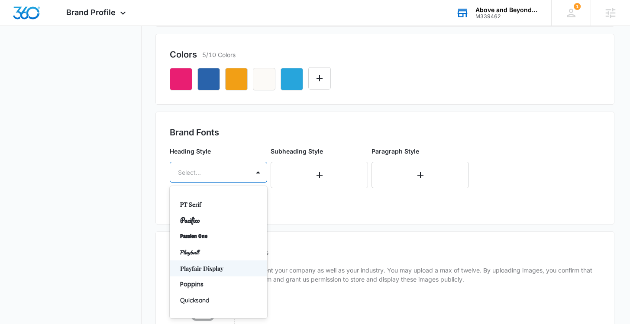
click at [214, 268] on p "Playfair Display" at bounding box center [217, 268] width 75 height 9
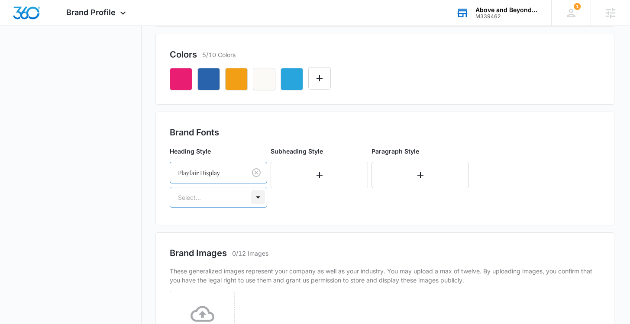
click at [258, 196] on div at bounding box center [258, 197] width 14 height 14
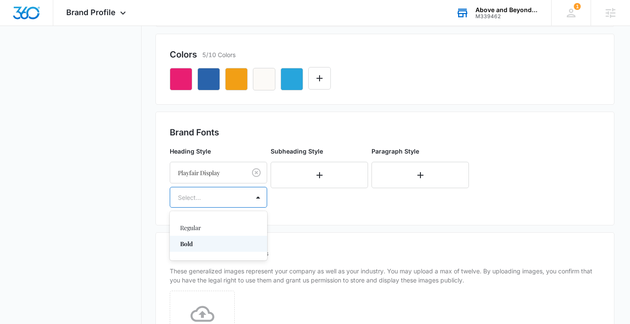
click at [219, 247] on p "Bold" at bounding box center [217, 243] width 75 height 9
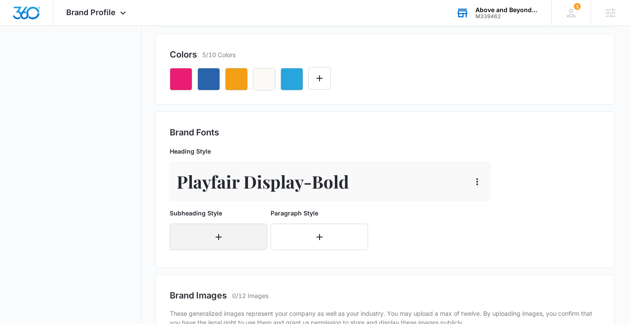
click at [221, 237] on icon "button" at bounding box center [218, 237] width 10 height 10
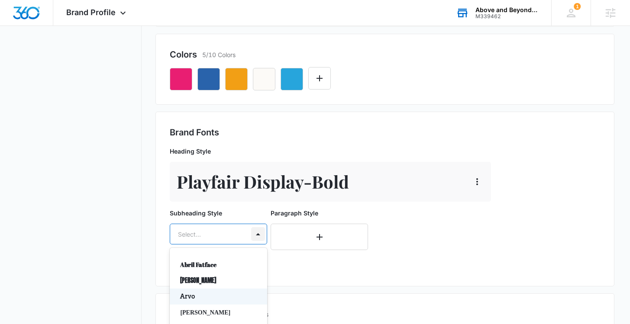
scroll to position [398, 0]
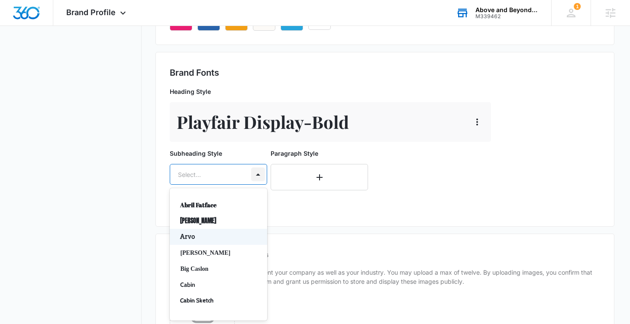
click at [257, 185] on div "Arvo, 3 of 50. 50 results available. Use Up and Down to choose options, press E…" at bounding box center [218, 174] width 97 height 21
click at [220, 206] on p "Abril Fatface" at bounding box center [217, 204] width 75 height 9
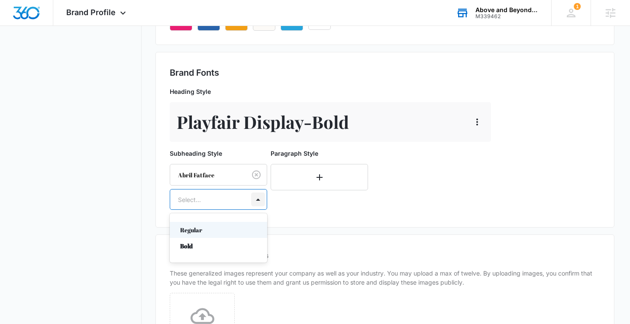
click at [258, 202] on div at bounding box center [258, 200] width 14 height 14
click at [228, 244] on p "Bold" at bounding box center [217, 245] width 75 height 9
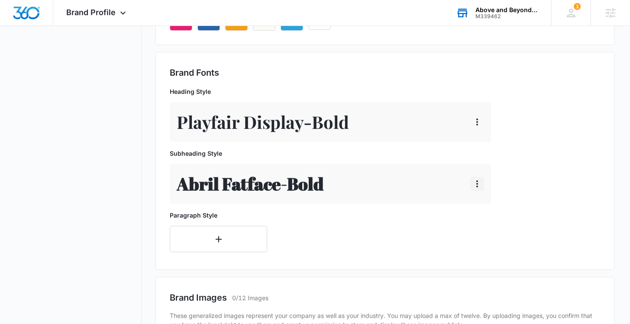
click at [475, 183] on icon "button" at bounding box center [477, 184] width 10 height 10
click at [485, 218] on div "Delete" at bounding box center [490, 221] width 18 height 6
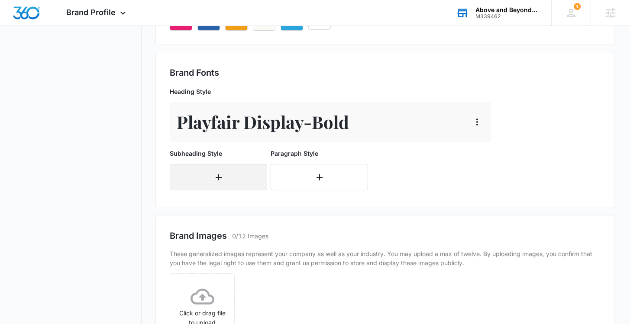
click at [231, 181] on button "button" at bounding box center [218, 177] width 97 height 26
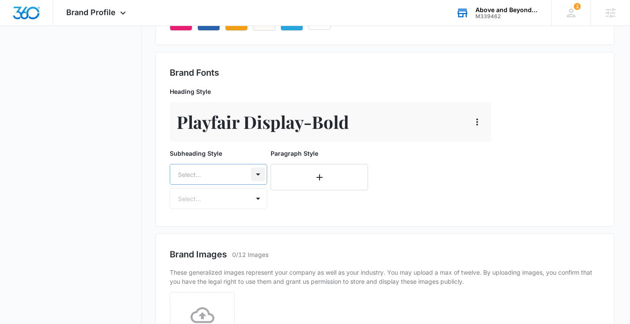
click at [255, 172] on div at bounding box center [258, 174] width 14 height 14
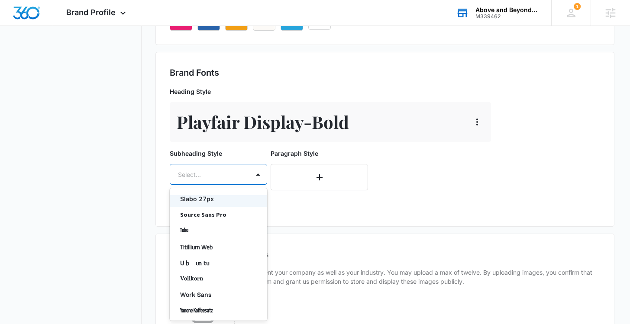
scroll to position [685, 0]
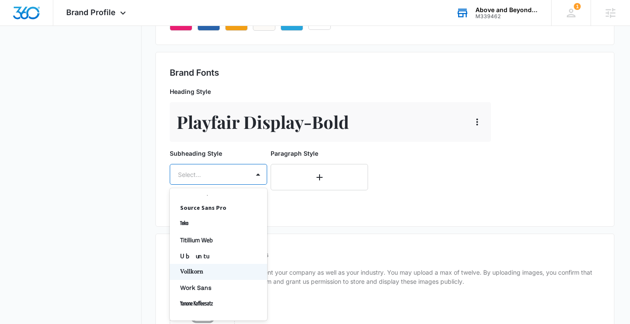
click at [208, 273] on p "Vollkorn" at bounding box center [217, 271] width 75 height 9
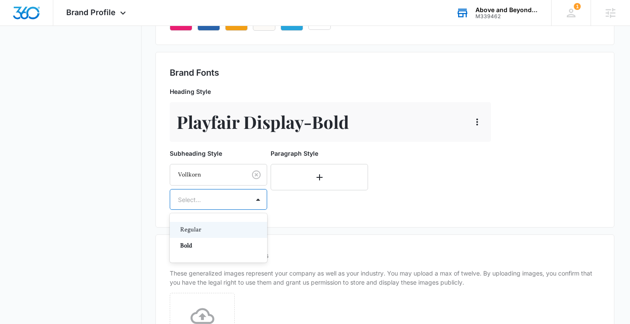
click at [249, 199] on div "Select..." at bounding box center [209, 199] width 79 height 19
click at [226, 243] on p "Bold" at bounding box center [217, 245] width 75 height 9
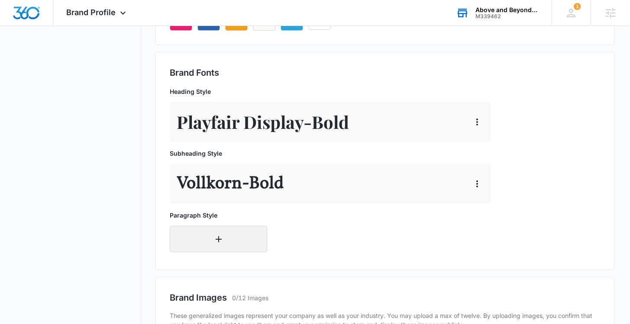
click at [239, 241] on button "button" at bounding box center [218, 239] width 97 height 26
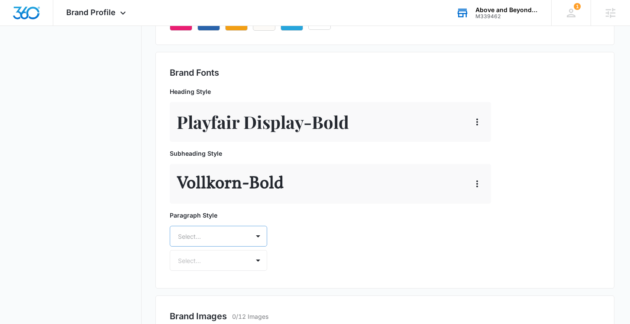
click at [241, 237] on div "Select..." at bounding box center [218, 236] width 97 height 21
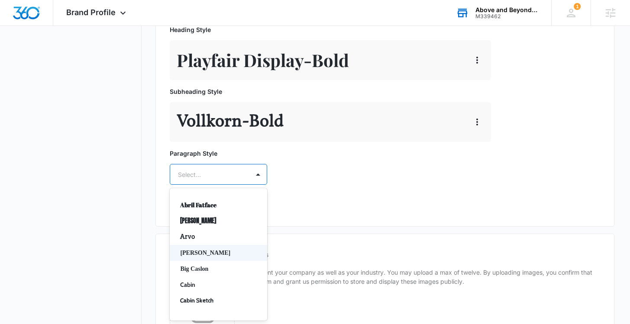
click at [214, 253] on p "Baskerville" at bounding box center [217, 252] width 75 height 9
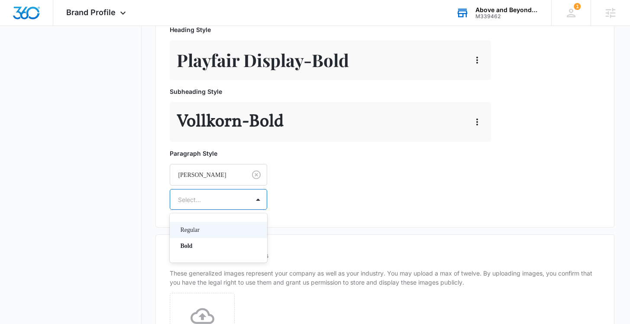
click at [238, 194] on div "Select..." at bounding box center [209, 199] width 79 height 19
click at [225, 245] on p "Bold" at bounding box center [217, 245] width 75 height 9
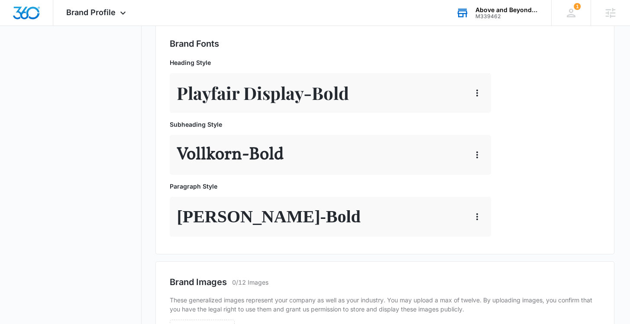
scroll to position [419, 0]
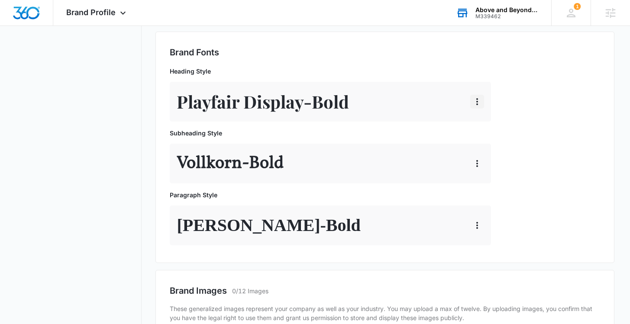
click at [476, 101] on icon "button" at bounding box center [477, 101] width 2 height 7
click at [487, 142] on div "Delete" at bounding box center [490, 139] width 18 height 6
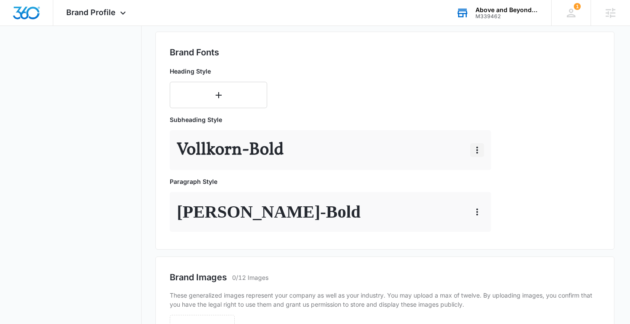
click at [478, 149] on icon "button" at bounding box center [477, 150] width 10 height 10
click at [489, 186] on div "Delete" at bounding box center [490, 187] width 18 height 6
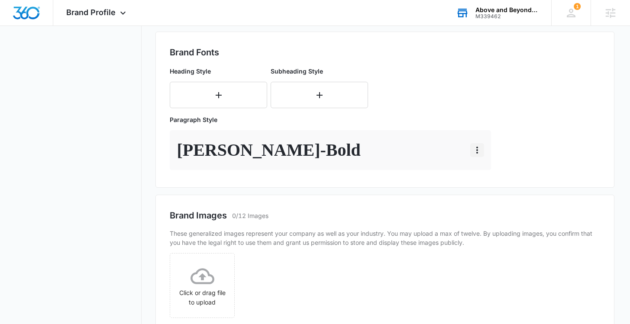
click at [478, 151] on icon "button" at bounding box center [477, 150] width 10 height 10
click at [485, 186] on div "Delete" at bounding box center [490, 187] width 18 height 6
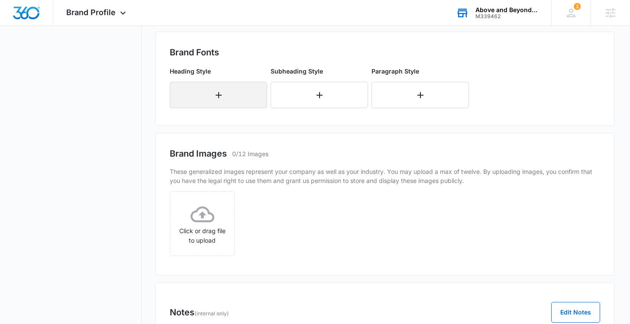
click at [253, 94] on button "button" at bounding box center [218, 95] width 97 height 26
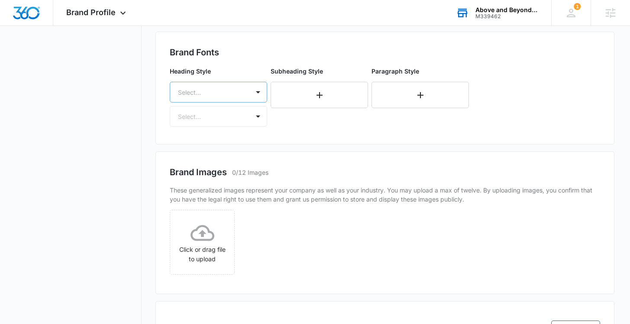
click at [257, 100] on div at bounding box center [257, 92] width 17 height 20
type input "Vol"
click at [199, 122] on p "Vollkorn" at bounding box center [217, 122] width 75 height 9
click at [200, 122] on div at bounding box center [208, 117] width 60 height 11
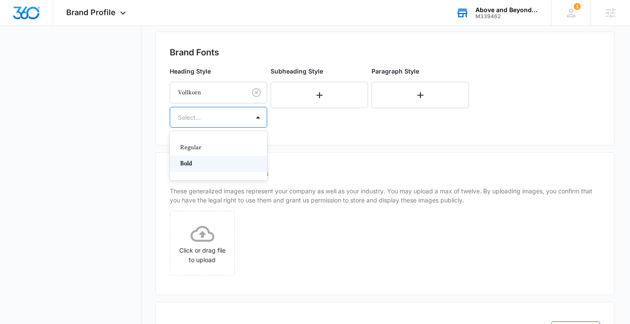
click at [201, 162] on p "Bold" at bounding box center [217, 163] width 75 height 9
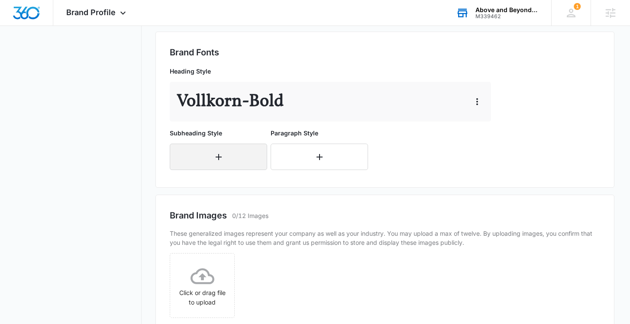
click at [243, 164] on button "button" at bounding box center [218, 157] width 97 height 26
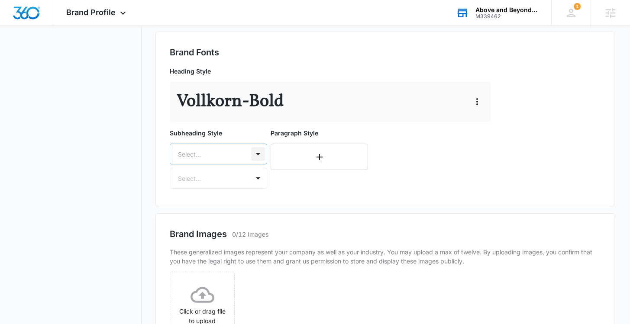
click at [259, 154] on div at bounding box center [258, 154] width 14 height 14
type input "vol"
click at [227, 182] on p "Vollkorn" at bounding box center [217, 184] width 75 height 9
click at [255, 176] on div at bounding box center [258, 179] width 14 height 14
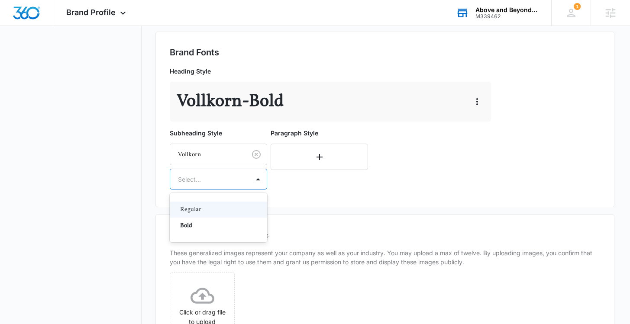
click at [206, 213] on p "Regular" at bounding box center [217, 209] width 75 height 9
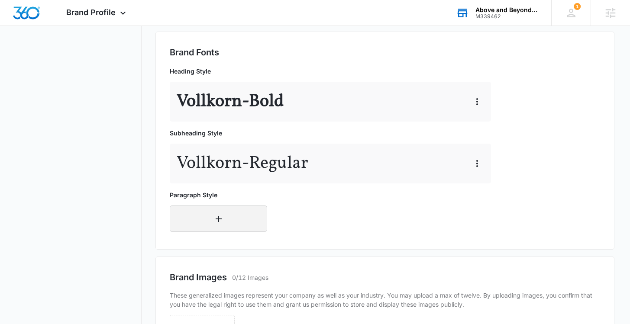
click at [256, 221] on button "button" at bounding box center [218, 219] width 97 height 26
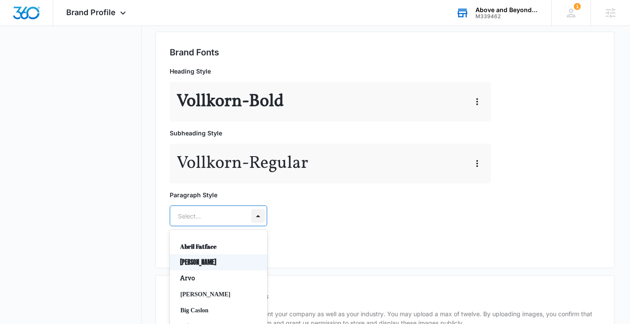
scroll to position [460, 0]
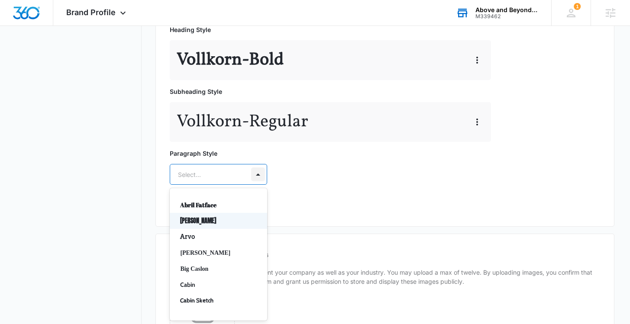
click at [258, 185] on div "Anton, 2 of 50. 50 results available. Use Up and Down to choose options, press …" at bounding box center [218, 174] width 97 height 21
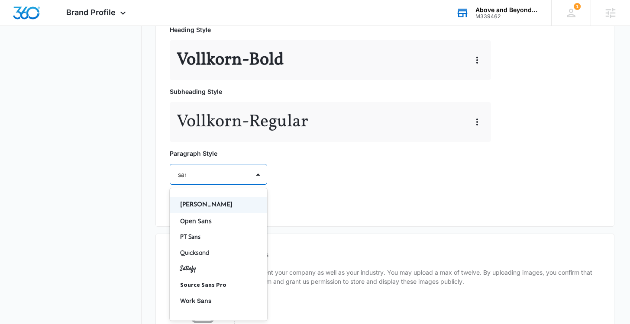
type input "sans"
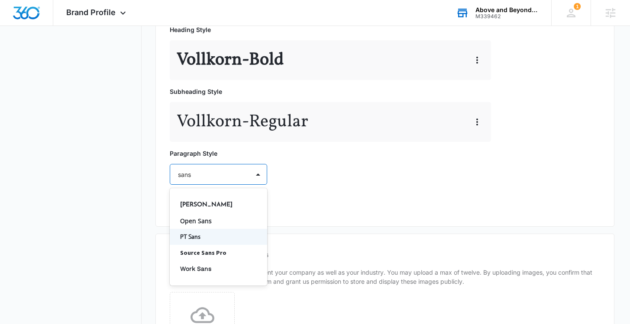
click at [209, 237] on p "PT Sans" at bounding box center [217, 236] width 75 height 9
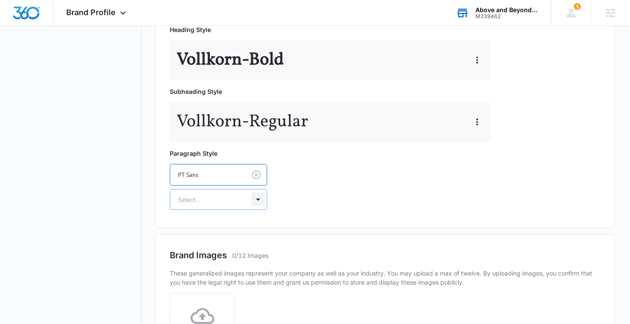
click at [253, 203] on div at bounding box center [258, 200] width 14 height 14
click at [215, 231] on p "Regular" at bounding box center [217, 229] width 75 height 9
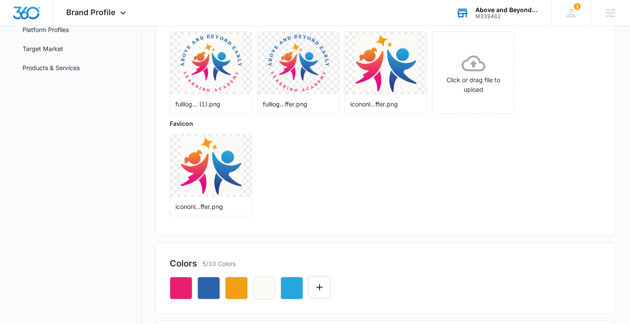
scroll to position [251, 0]
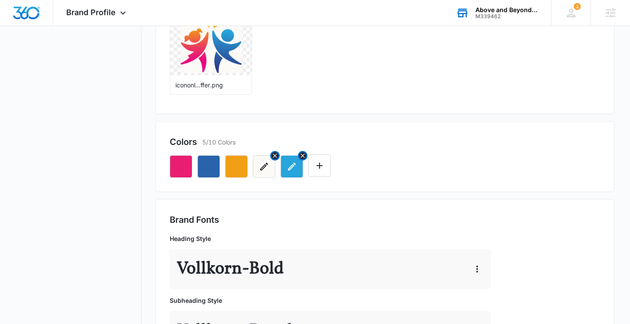
drag, startPoint x: 295, startPoint y: 170, endPoint x: 255, endPoint y: 172, distance: 39.5
click at [255, 172] on div at bounding box center [385, 162] width 430 height 29
click at [317, 167] on icon "Edit Color" at bounding box center [319, 166] width 10 height 10
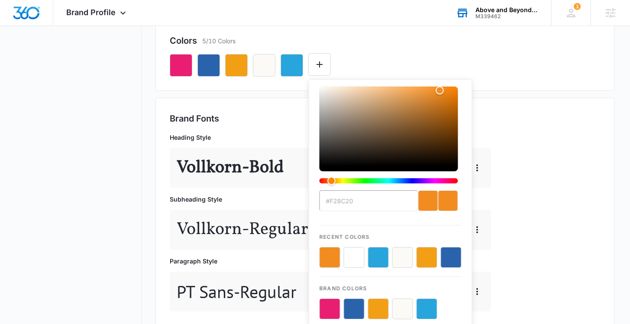
scroll to position [366, 0]
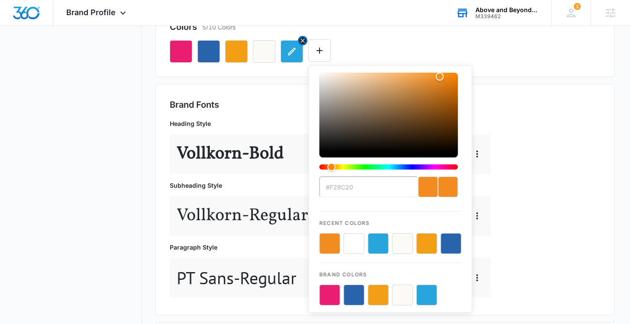
click at [295, 45] on button "button" at bounding box center [291, 51] width 22 height 22
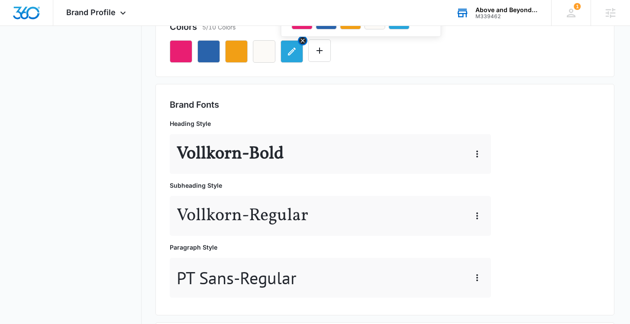
scroll to position [0, 0]
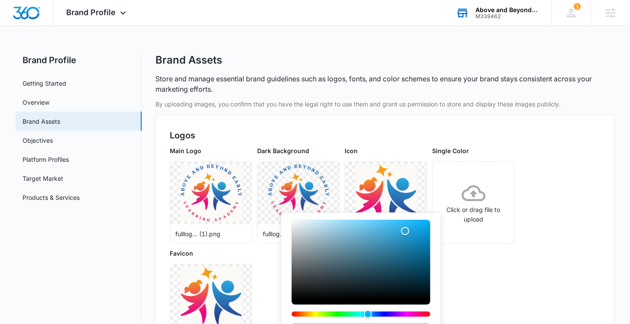
click at [471, 255] on div "Main Logo fulllog... (1).png Dark Background fulllog...ffer.png Icon icononl...…" at bounding box center [385, 248] width 430 height 205
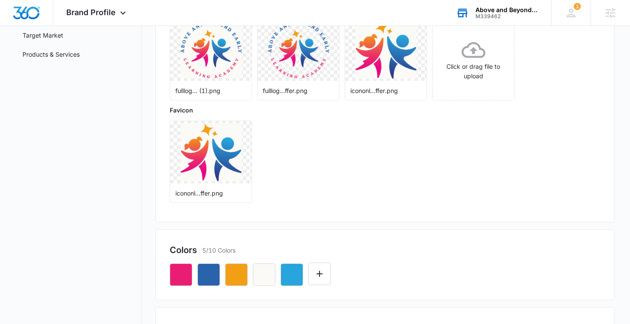
scroll to position [186, 0]
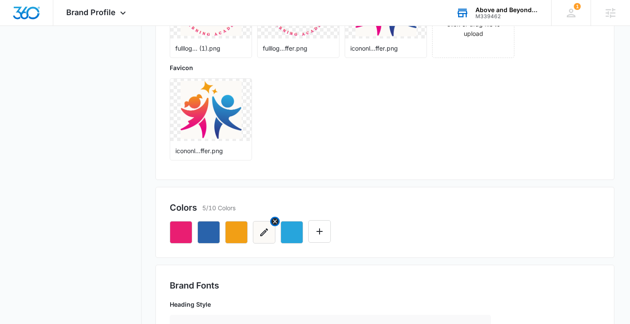
click at [275, 223] on icon "Remove" at bounding box center [274, 221] width 7 height 7
click at [292, 231] on icon "Edit Color" at bounding box center [292, 231] width 6 height 6
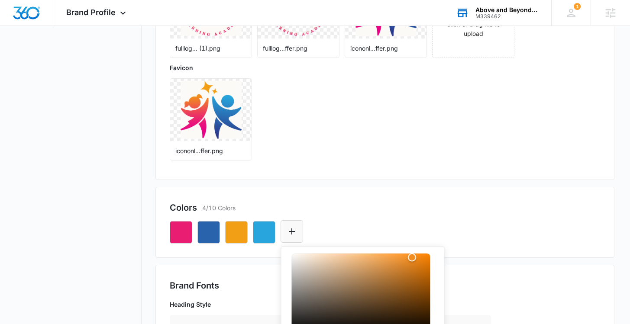
scroll to position [367, 0]
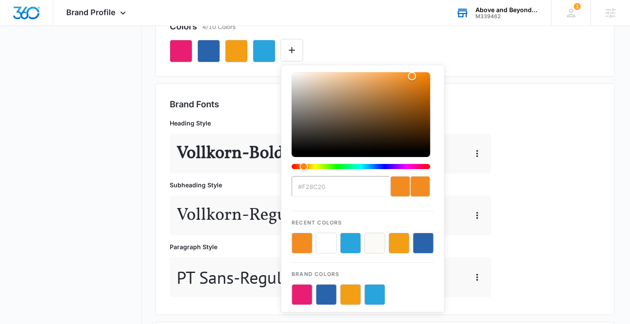
click at [378, 244] on button "color-picker-container" at bounding box center [374, 243] width 21 height 21
type input "#FFFFFF"
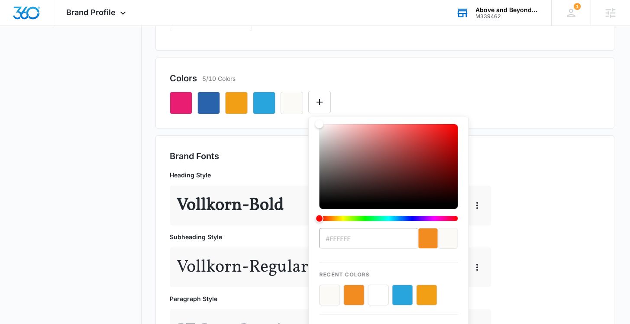
scroll to position [314, 0]
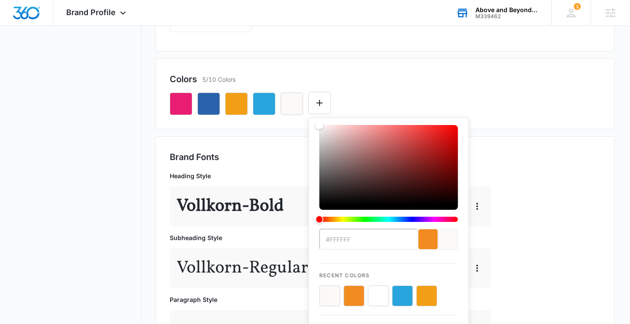
click at [526, 229] on div "Brand Fonts Heading Style Vollkorn - Bold Subheading Style Vollkorn - Regular P…" at bounding box center [385, 252] width 430 height 203
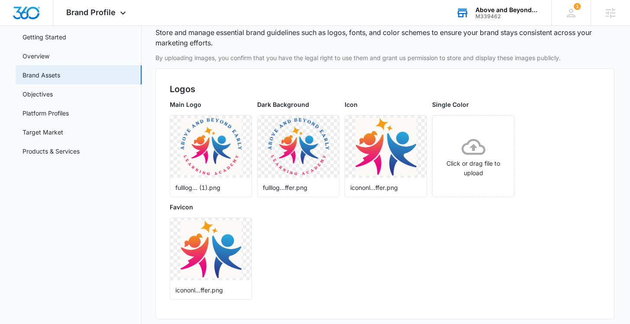
scroll to position [42, 0]
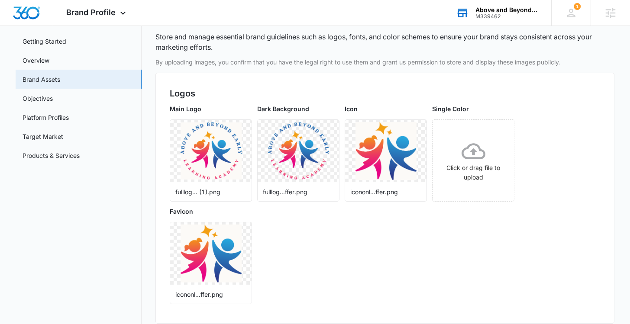
click at [330, 252] on div "Main Logo fulllog... (1).png Dark Background fulllog...ffer.png Icon icononl...…" at bounding box center [385, 206] width 430 height 205
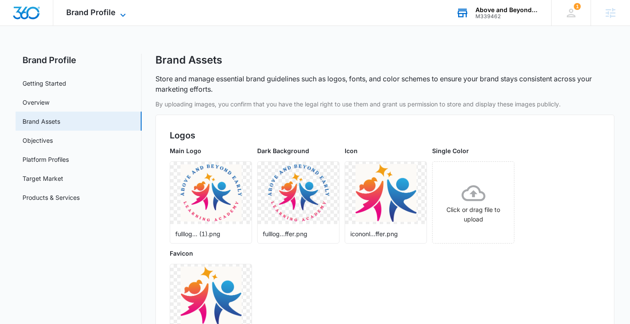
click at [102, 16] on span "Brand Profile" at bounding box center [90, 12] width 49 height 9
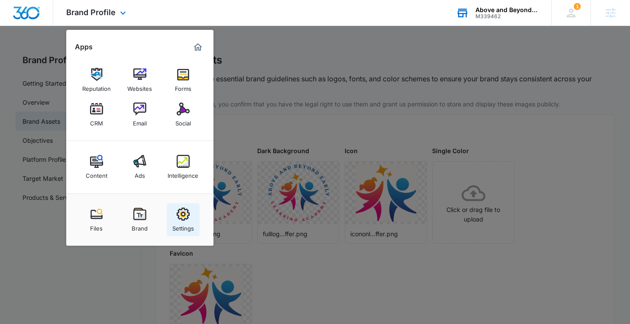
click at [187, 224] on div "Settings" at bounding box center [183, 226] width 22 height 11
select select "27"
select select "US"
select select "America/Denver"
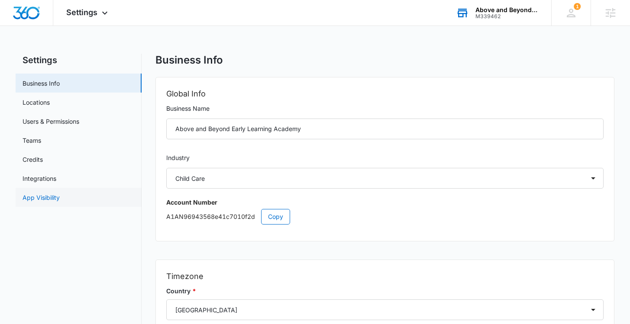
click at [41, 197] on link "App Visibility" at bounding box center [40, 197] width 37 height 9
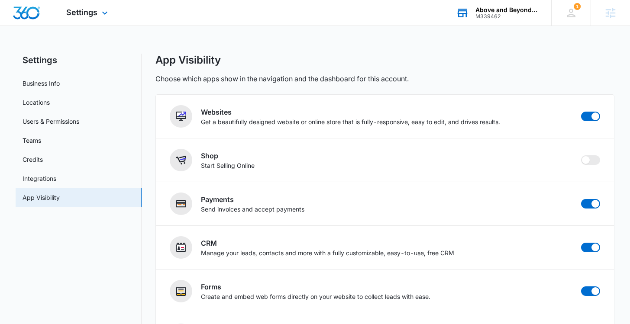
click at [98, 14] on div "Settings Apps Reputation Websites Forms CRM Email Social Content Ads Intelligen…" at bounding box center [88, 13] width 70 height 26
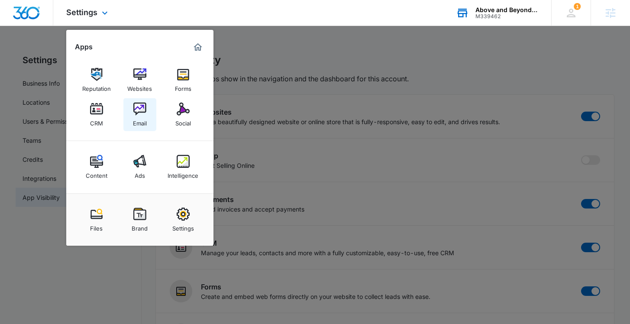
click at [139, 105] on img at bounding box center [139, 109] width 13 height 13
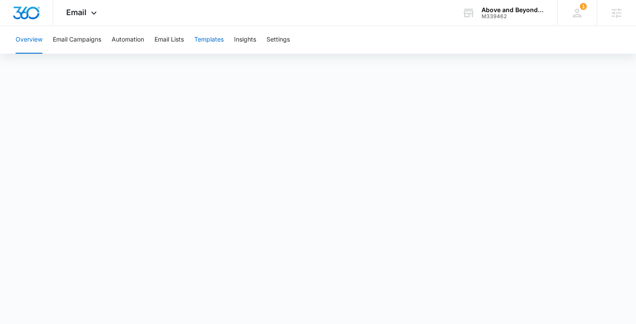
click at [215, 42] on button "Templates" at bounding box center [208, 40] width 29 height 28
